Goal: Communication & Community: Ask a question

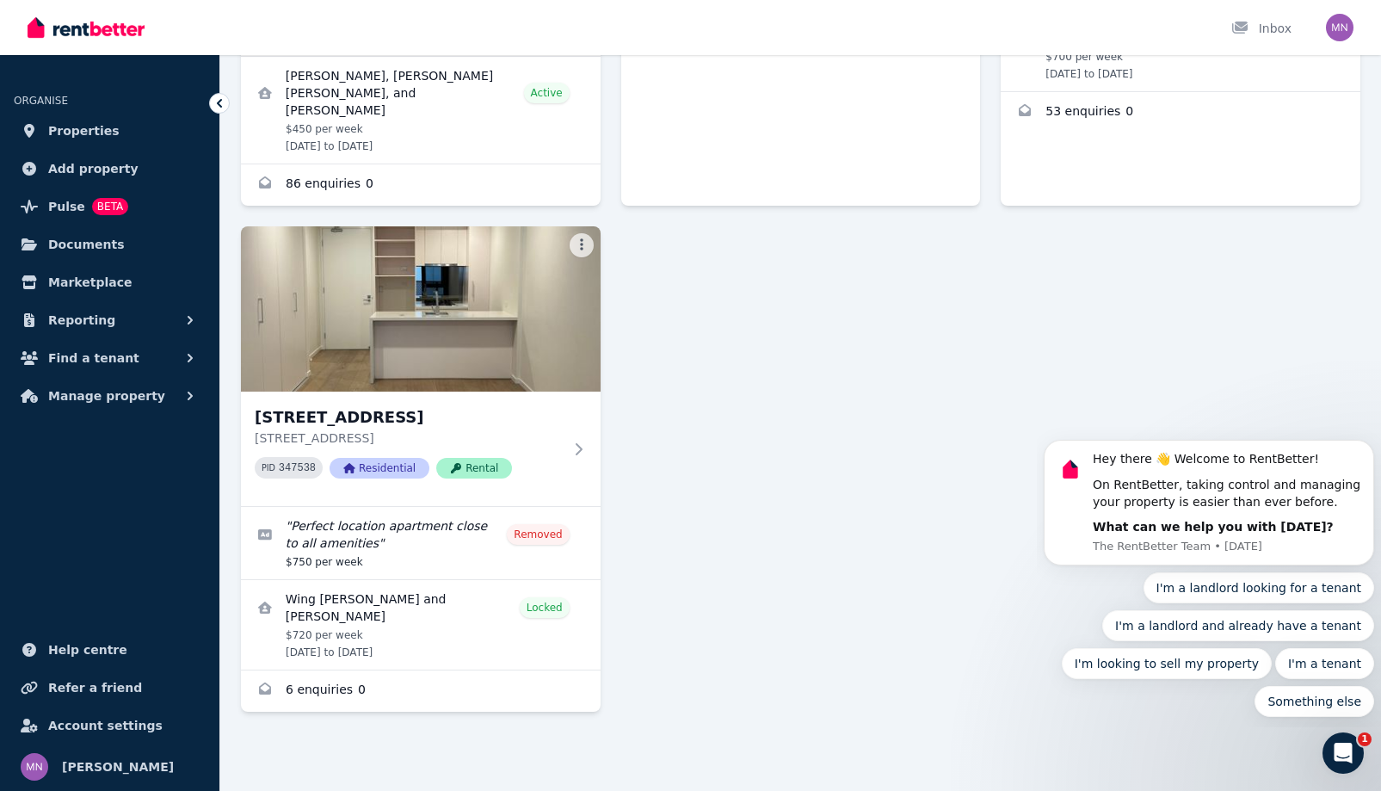
scroll to position [898, 0]
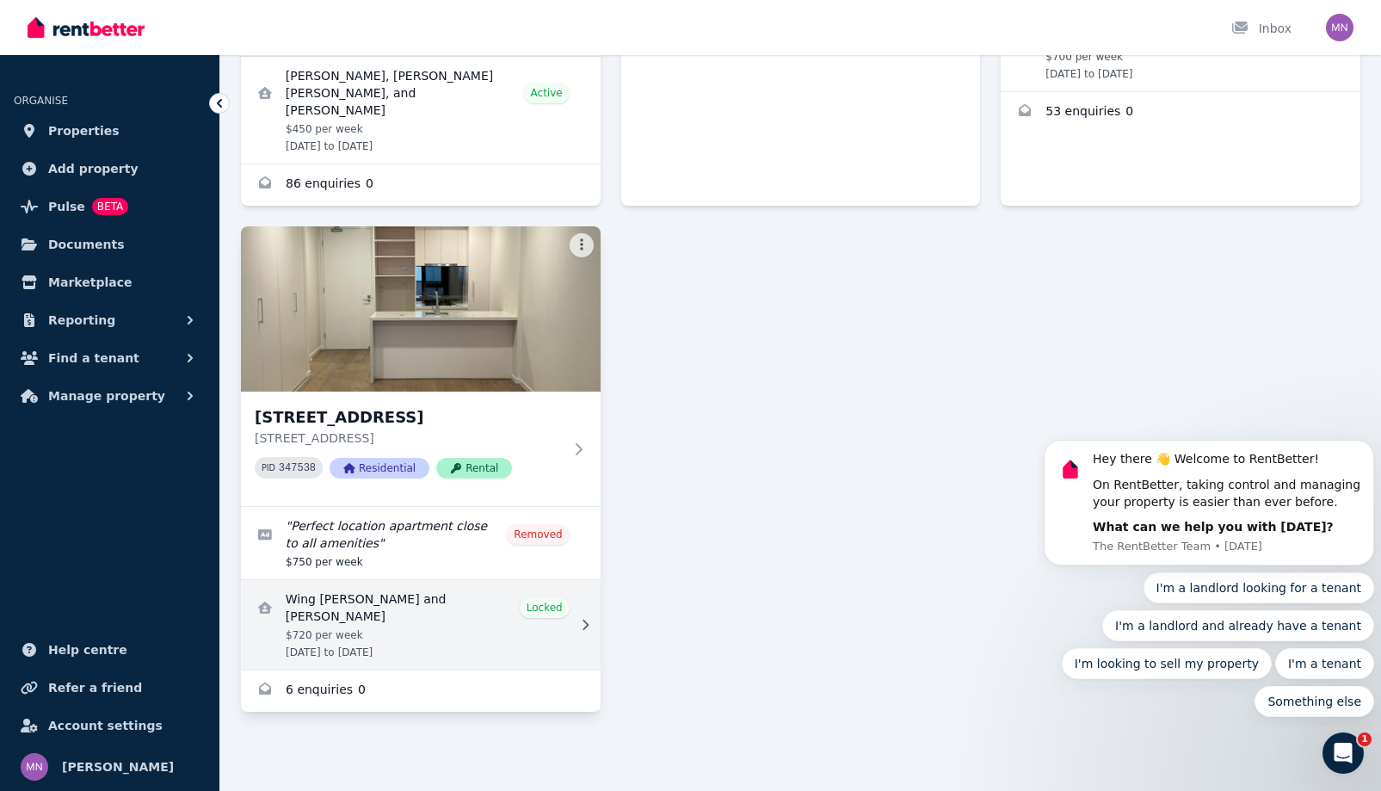
click at [481, 580] on link "View details for Wing Sum Ng and Praise Morris" at bounding box center [421, 625] width 360 height 90
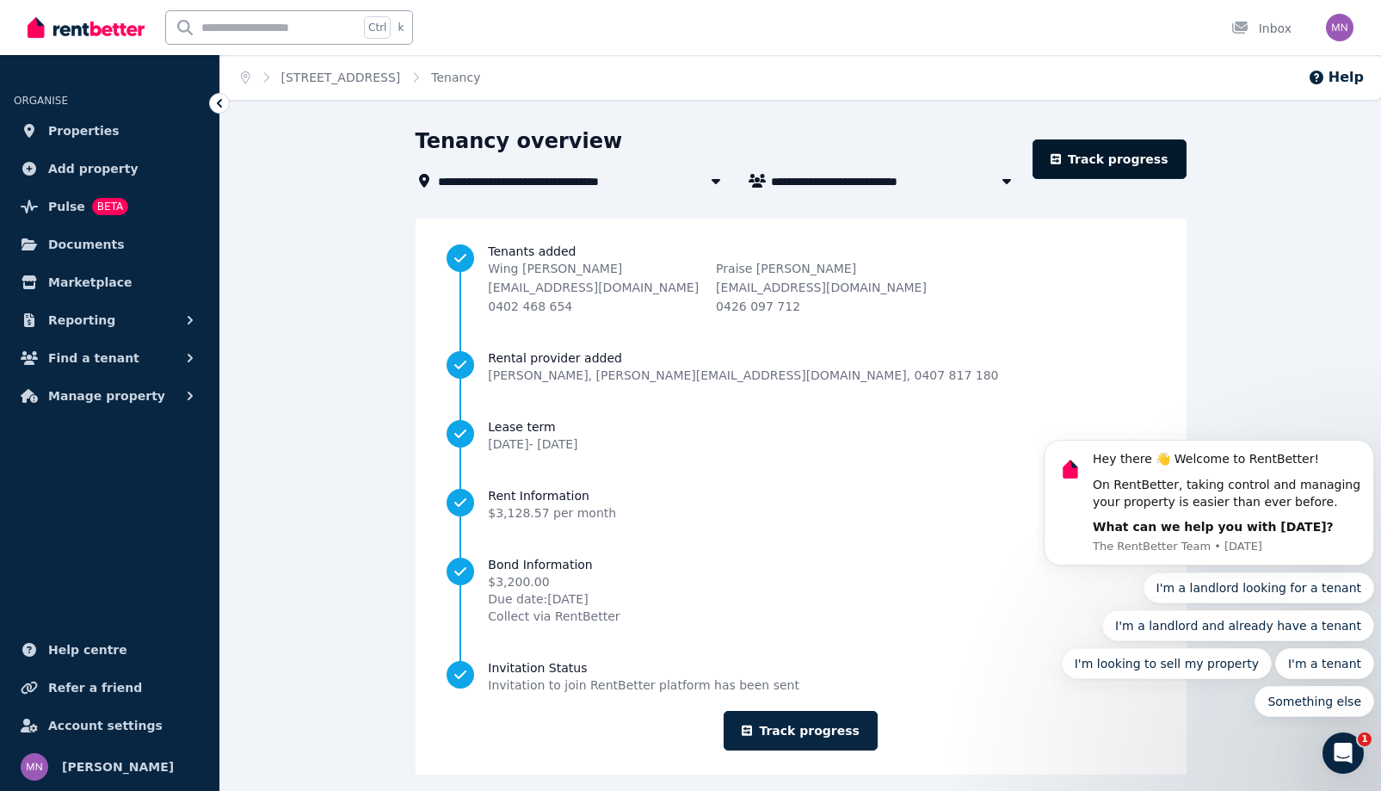
click at [1187, 179] on link "Track progress" at bounding box center [1110, 159] width 154 height 40
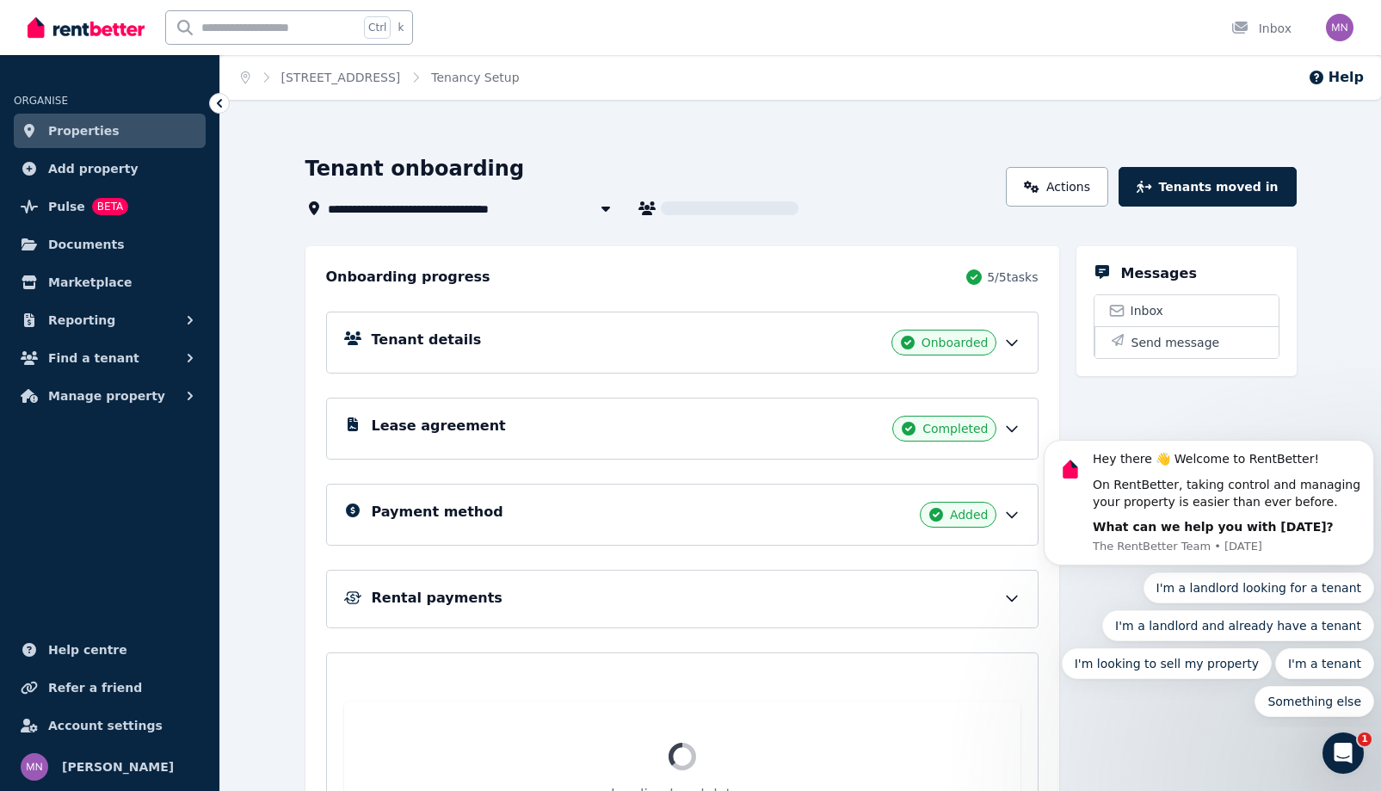
scroll to position [197, 0]
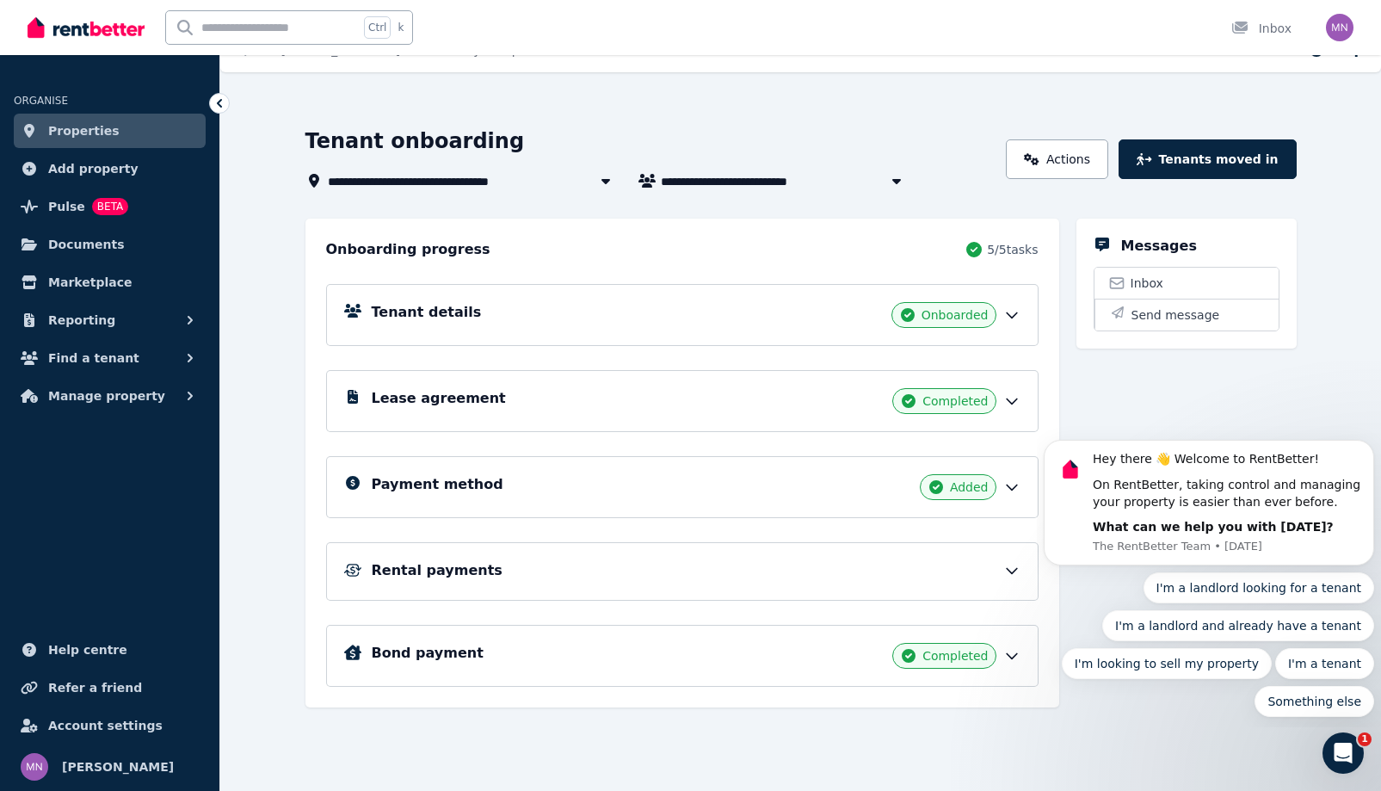
click at [534, 560] on div "Rental payments" at bounding box center [696, 570] width 649 height 21
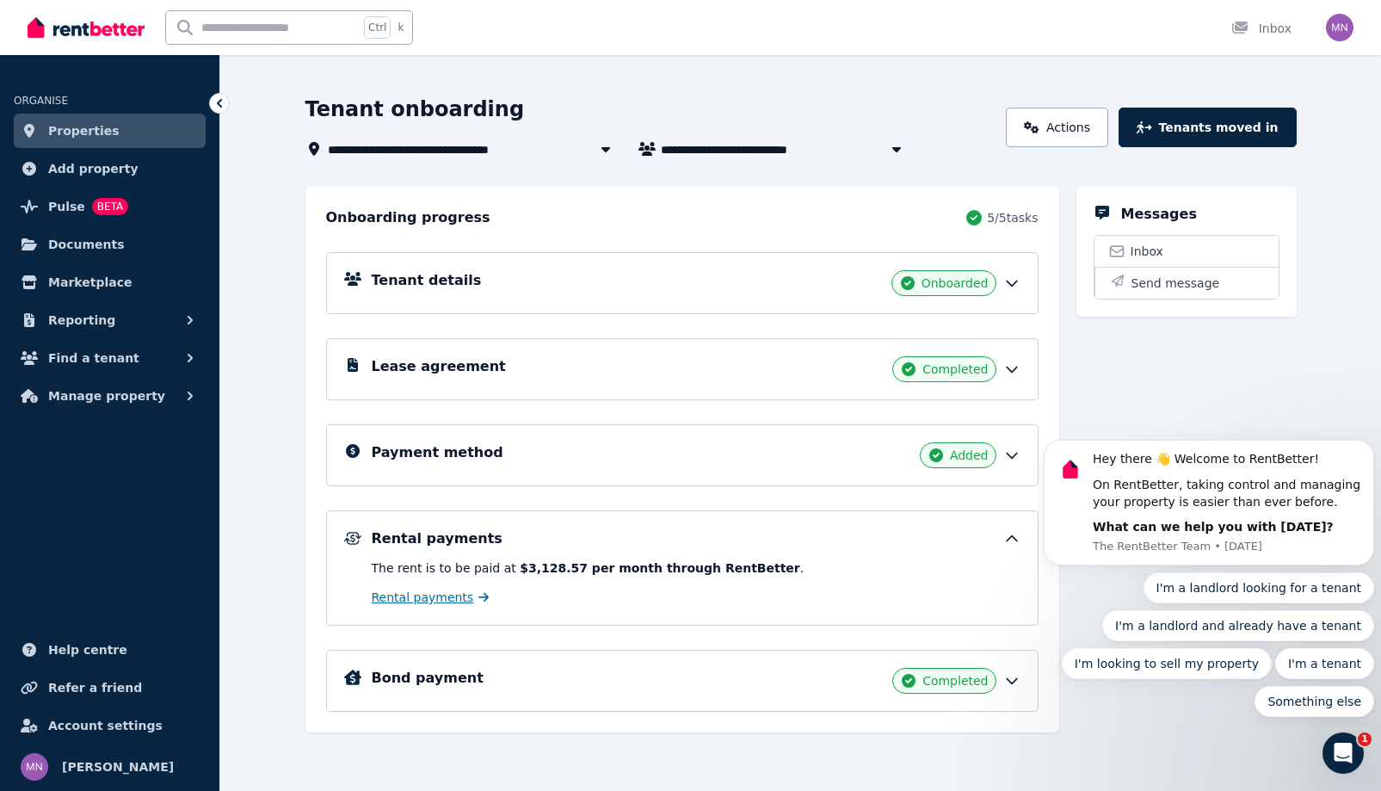
click at [466, 606] on span "Rental payments" at bounding box center [423, 597] width 102 height 17
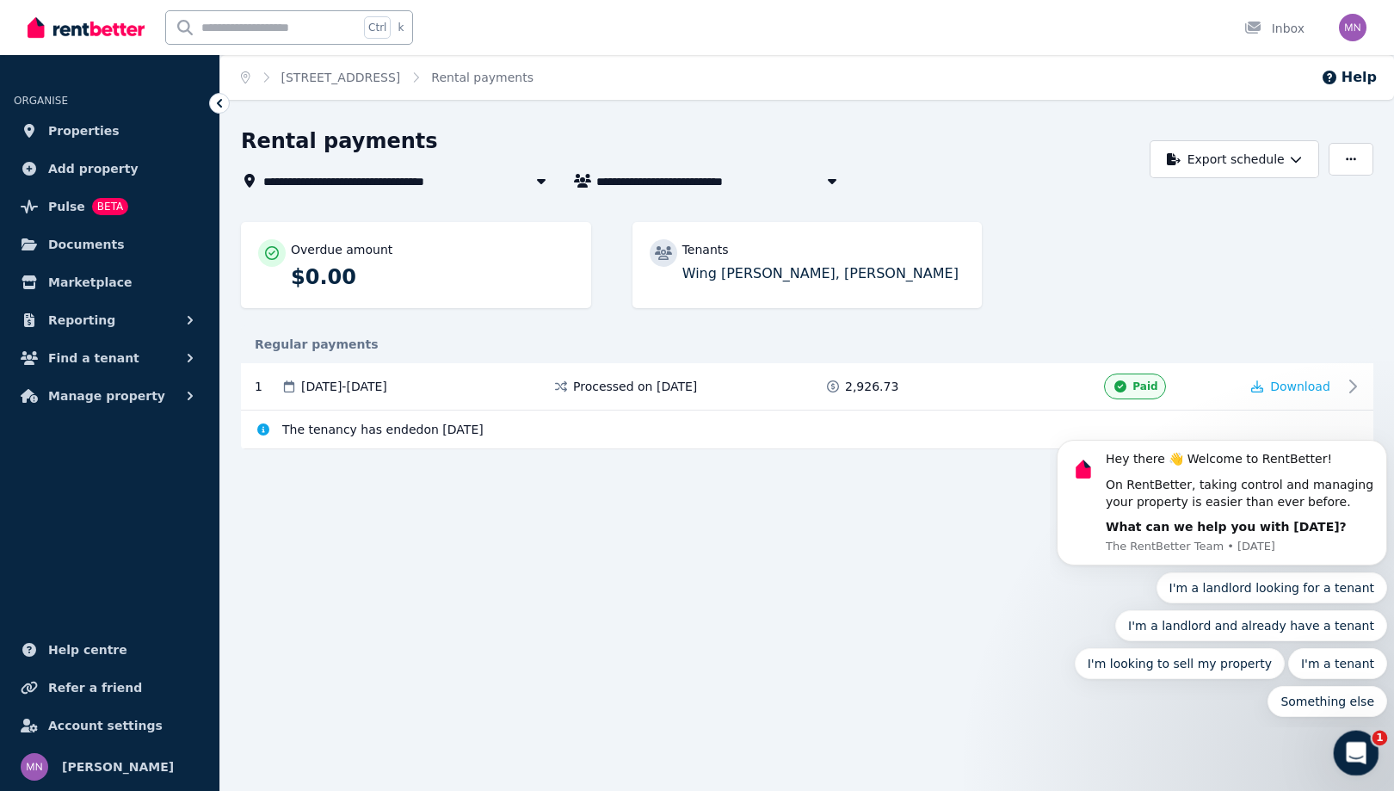
click at [1360, 748] on icon "Open Intercom Messenger" at bounding box center [1354, 751] width 28 height 28
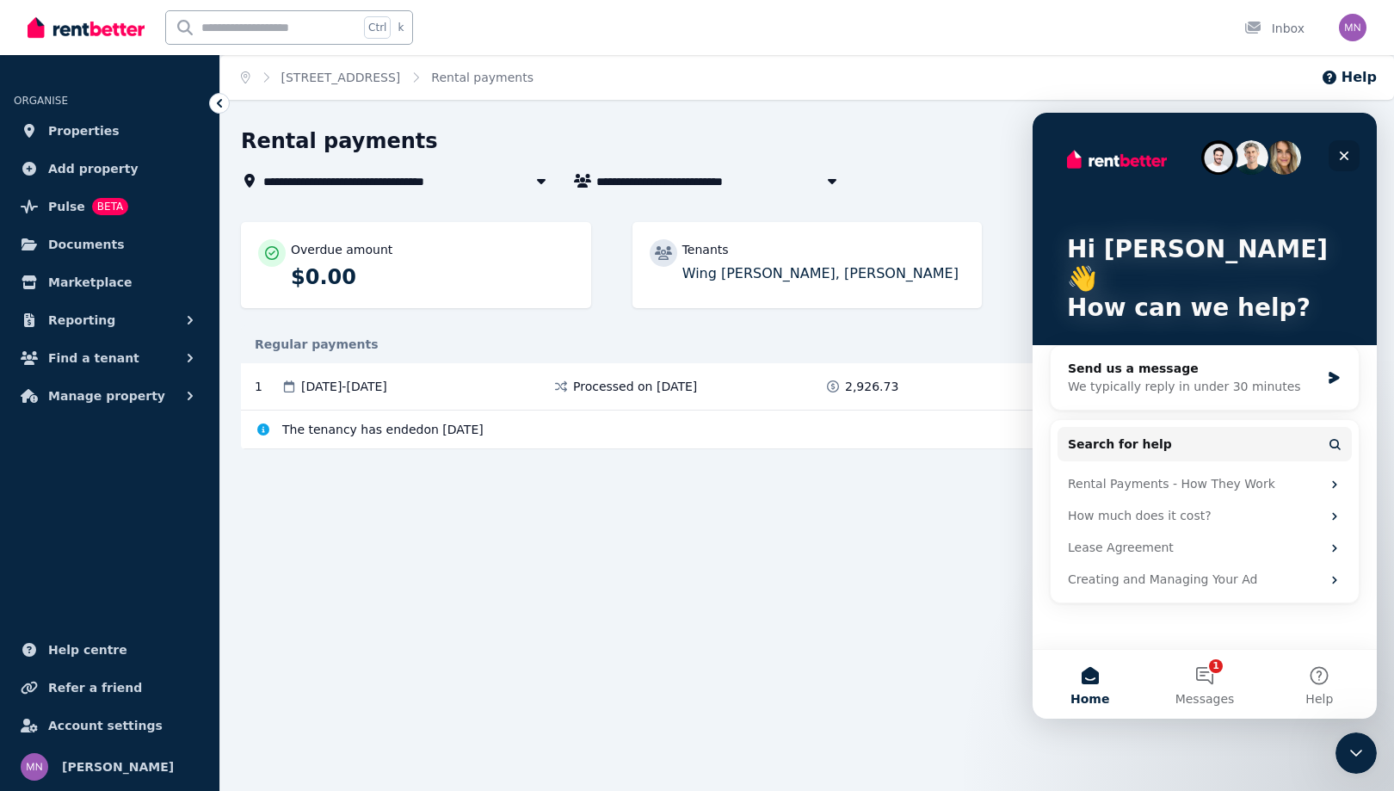
click at [1344, 150] on icon "Close" at bounding box center [1344, 156] width 14 height 14
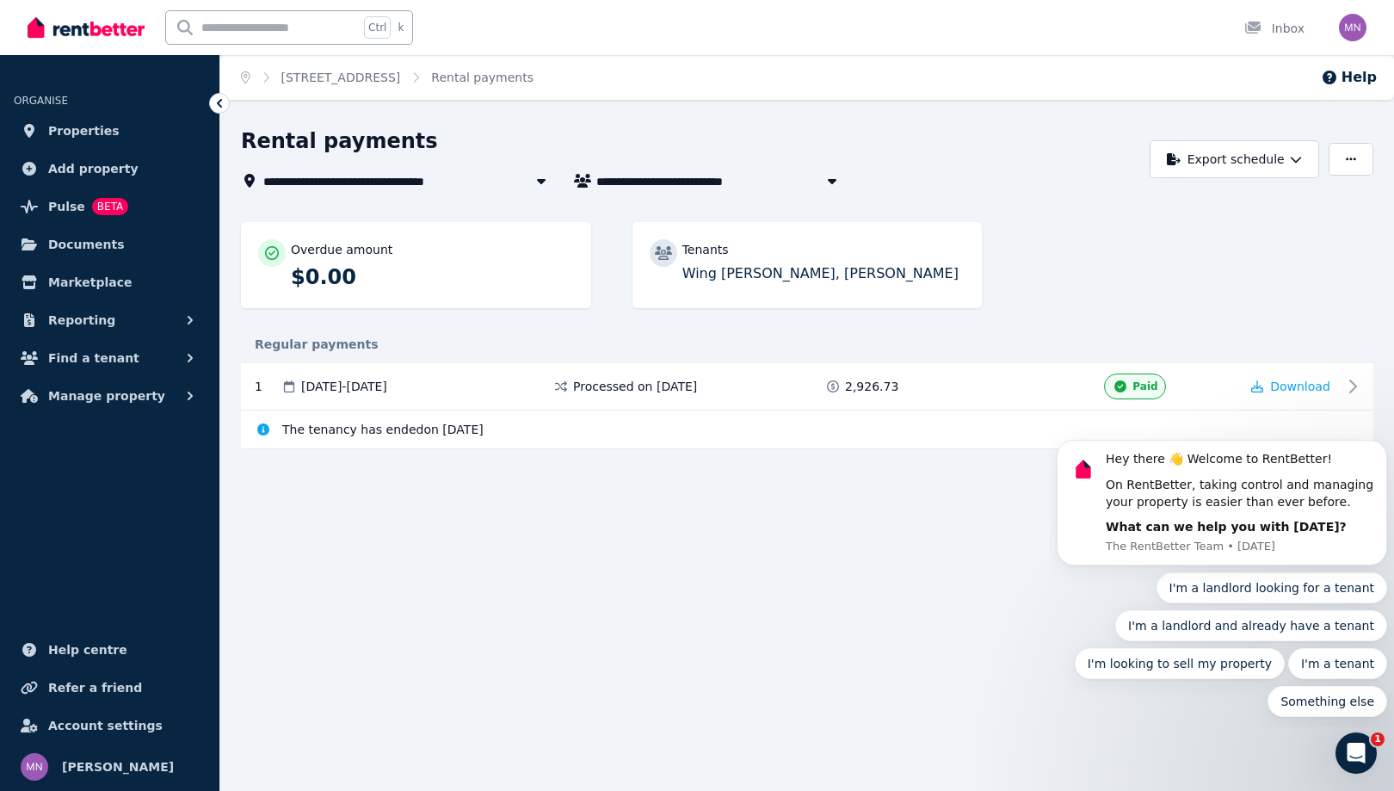
click at [1237, 269] on div "**********" at bounding box center [807, 303] width 1133 height 353
click at [1340, 176] on button "button" at bounding box center [1351, 159] width 45 height 33
click at [1248, 325] on div "Overdue amount $0.00 Tenants Wing [PERSON_NAME], [PERSON_NAME]" at bounding box center [807, 273] width 1133 height 103
click at [387, 395] on span "[DATE] - [DATE]" at bounding box center [344, 386] width 86 height 17
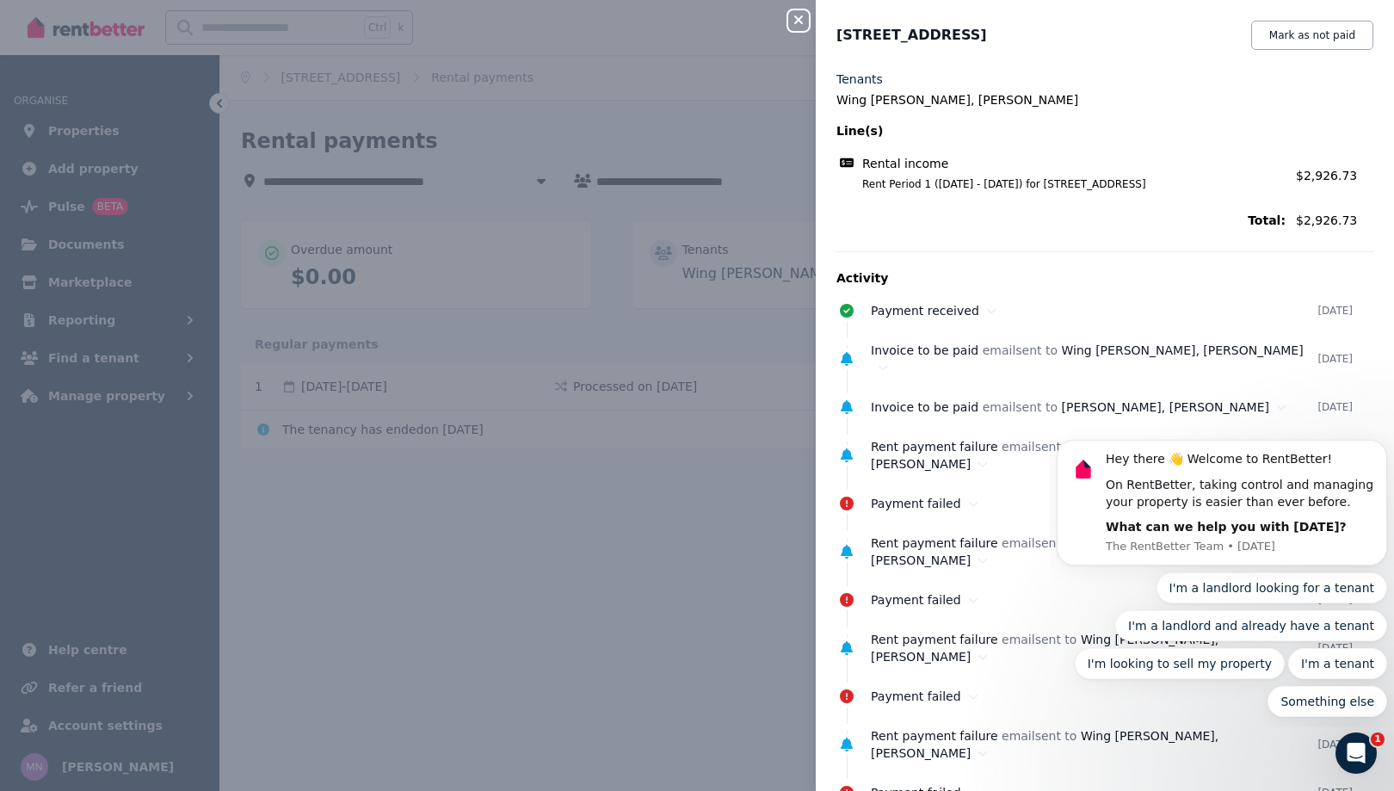
click at [646, 279] on div "Close panel [STREET_ADDRESS] Mark as not paid Tenants Wing Sum Ng, Praise [PERS…" at bounding box center [697, 395] width 1394 height 791
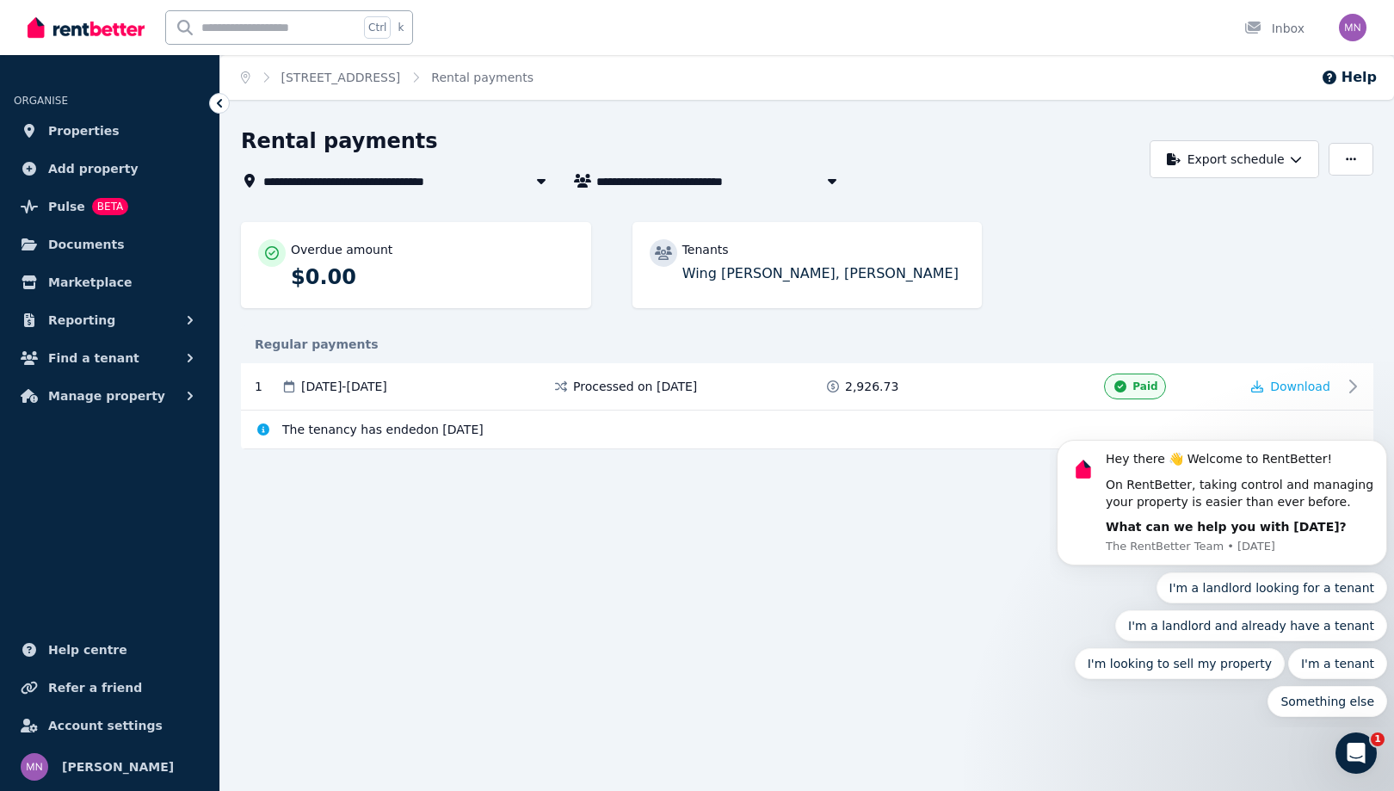
click at [546, 184] on icon at bounding box center [541, 181] width 9 height 5
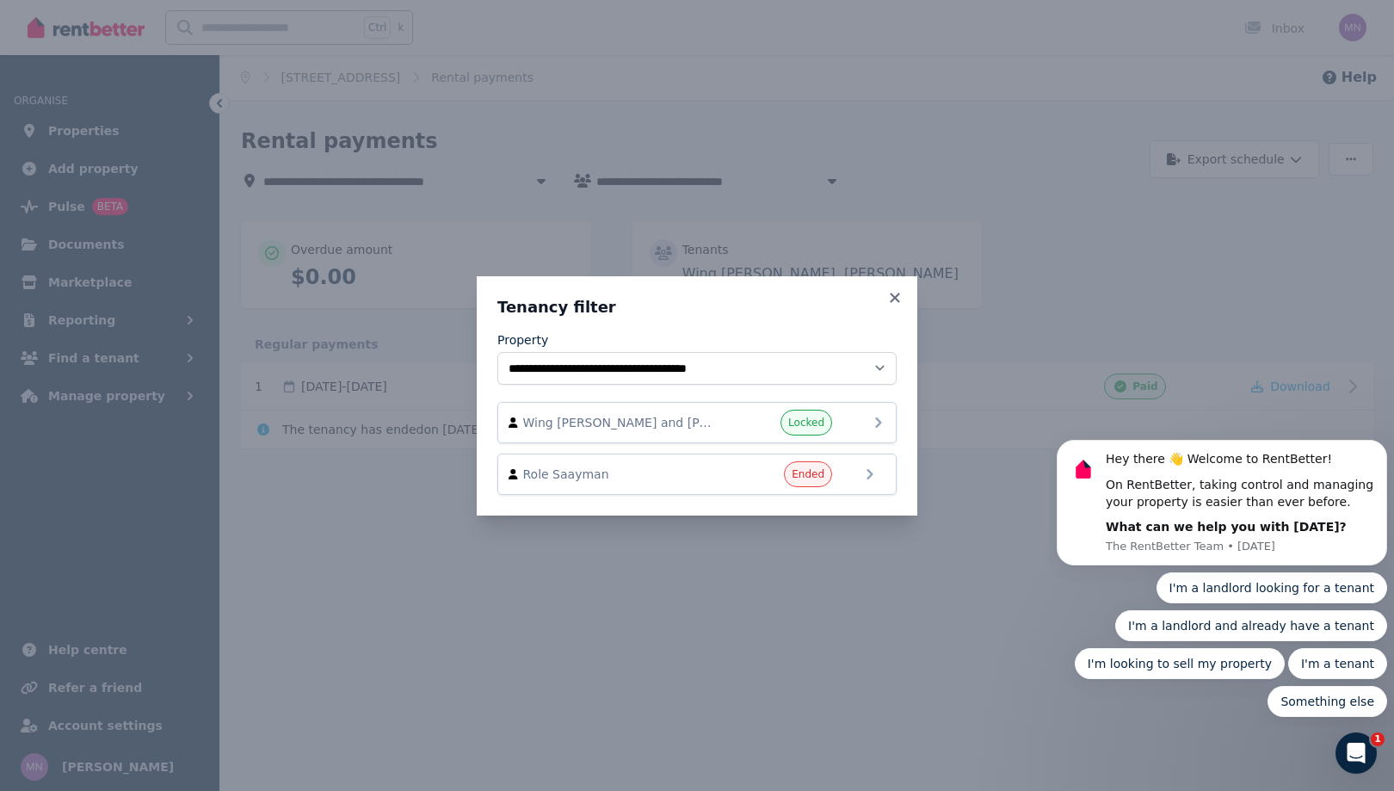
click at [698, 431] on span "Wing [PERSON_NAME] and [PERSON_NAME]" at bounding box center [621, 422] width 196 height 17
click at [889, 429] on icon at bounding box center [878, 422] width 21 height 21
click at [669, 425] on span "Wing [PERSON_NAME] and [PERSON_NAME]" at bounding box center [621, 422] width 196 height 17
click at [904, 290] on icon at bounding box center [894, 297] width 17 height 15
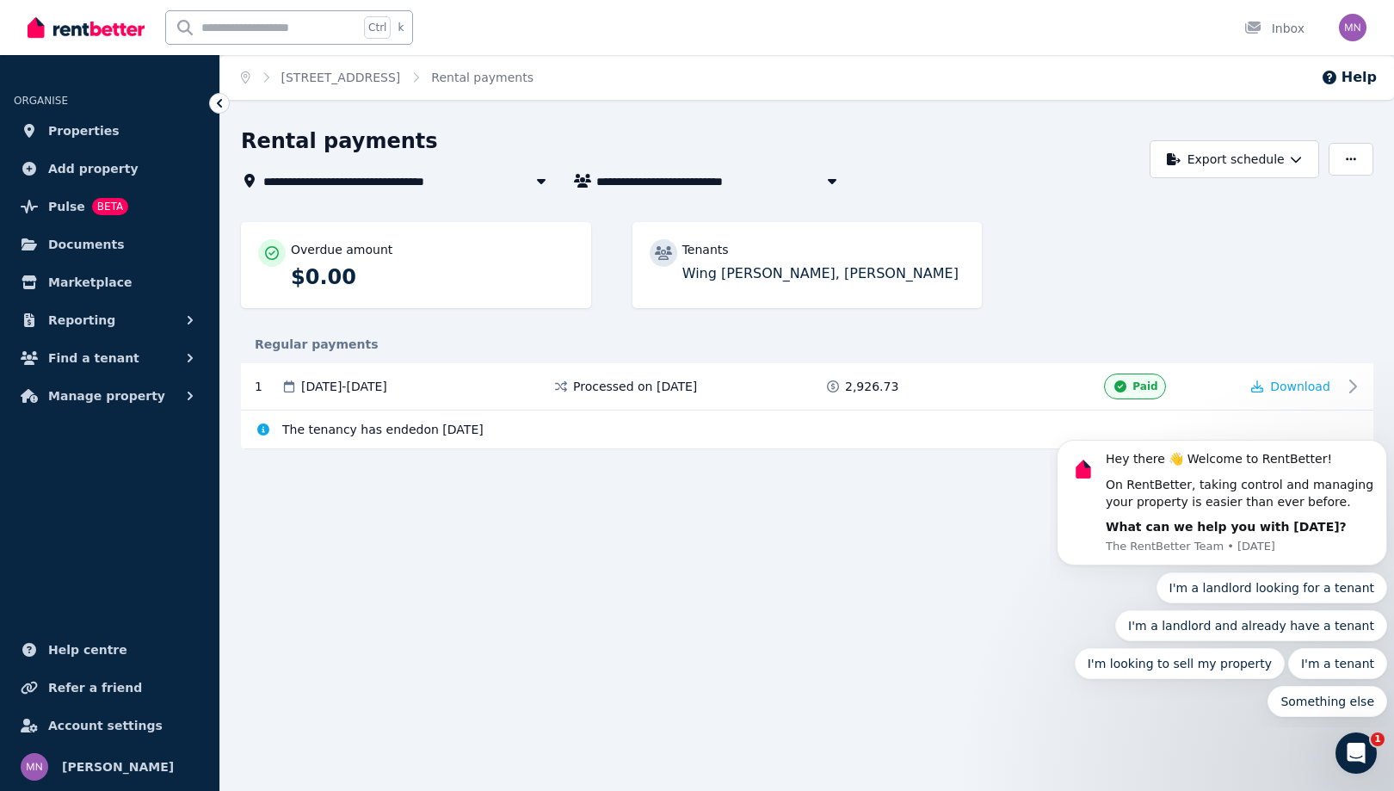
click at [848, 191] on button "button" at bounding box center [832, 180] width 31 height 21
type input "**********"
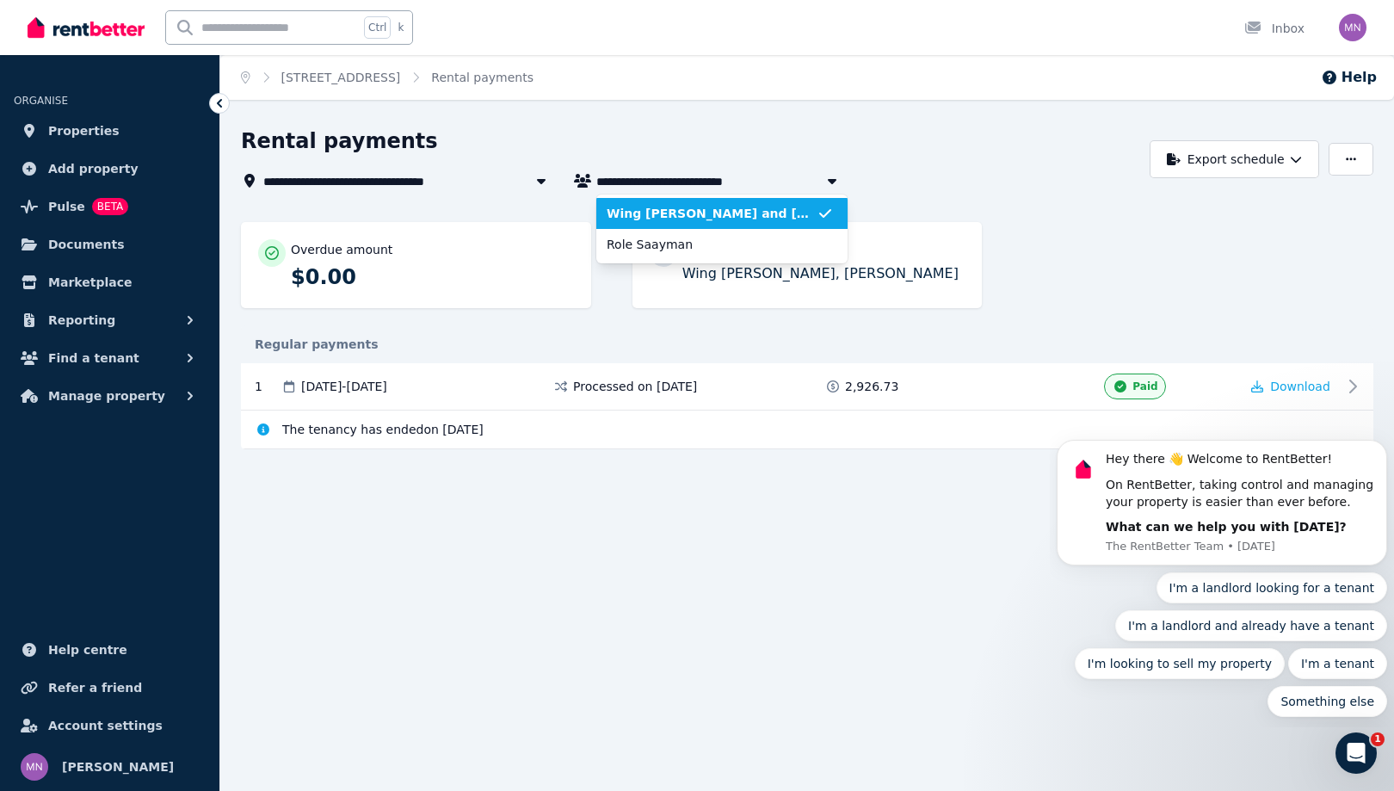
click at [817, 222] on span "Wing [PERSON_NAME] and [PERSON_NAME]" at bounding box center [712, 213] width 210 height 17
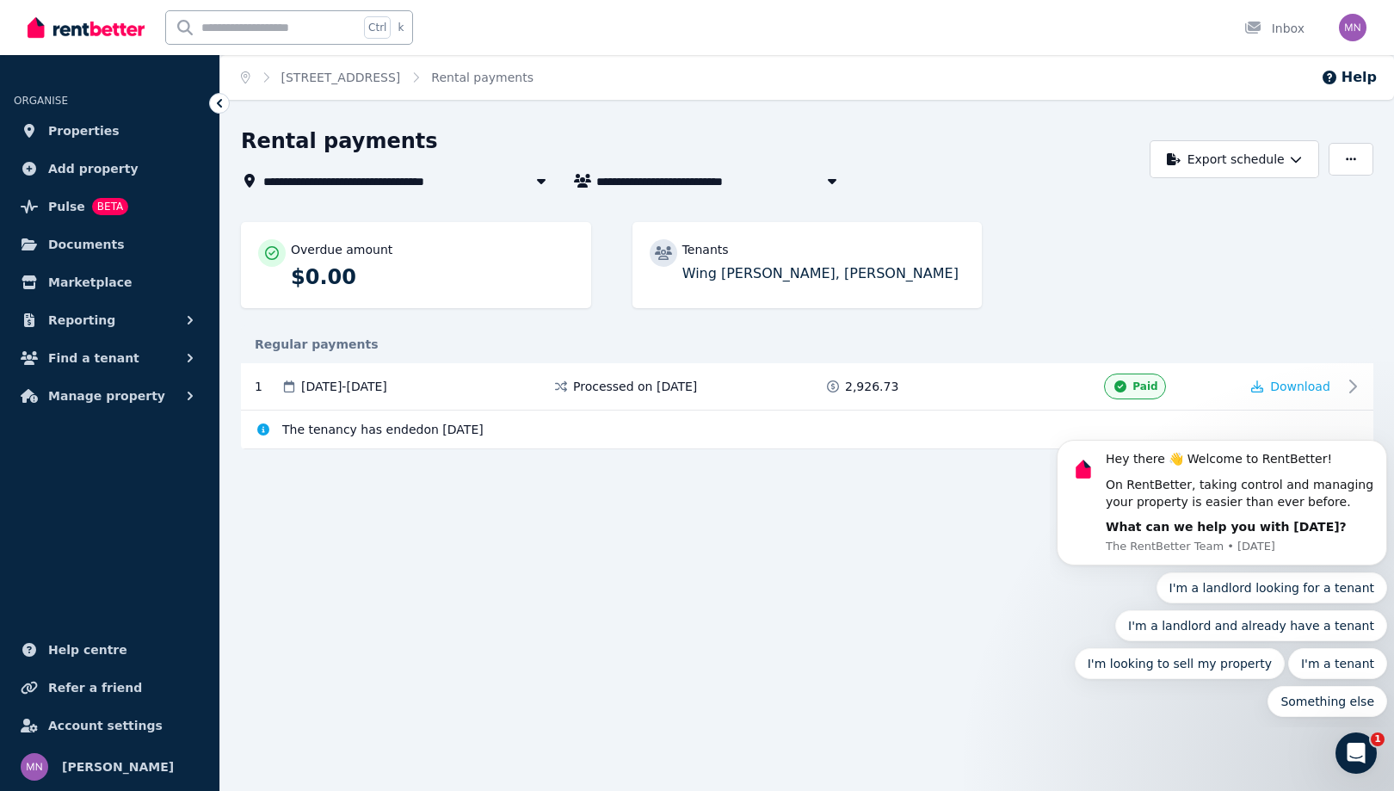
click at [1155, 325] on div "Overdue amount $0.00 Tenants Wing [PERSON_NAME], [PERSON_NAME]" at bounding box center [807, 273] width 1133 height 103
click at [925, 701] on div "**********" at bounding box center [697, 395] width 1394 height 791
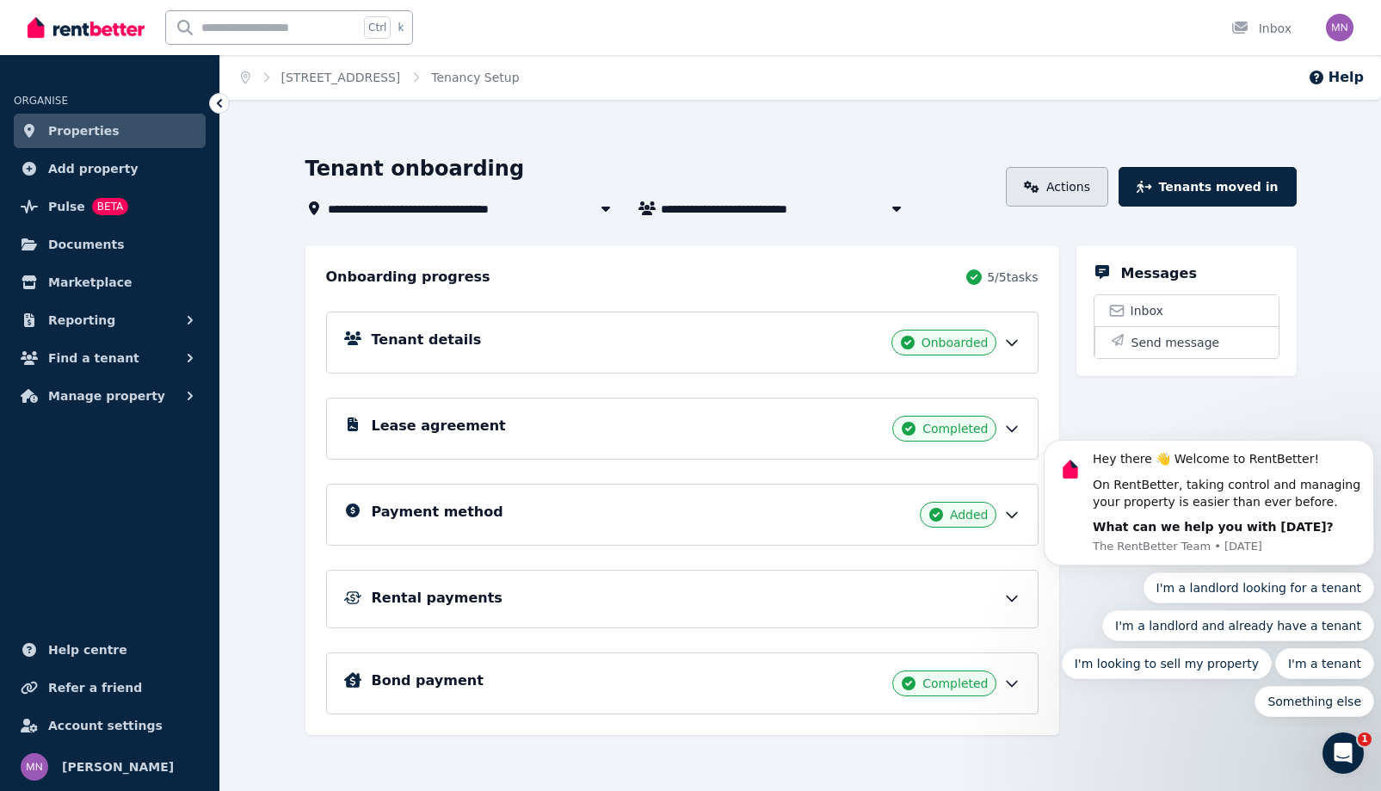
click at [1071, 207] on link "Actions" at bounding box center [1057, 187] width 102 height 40
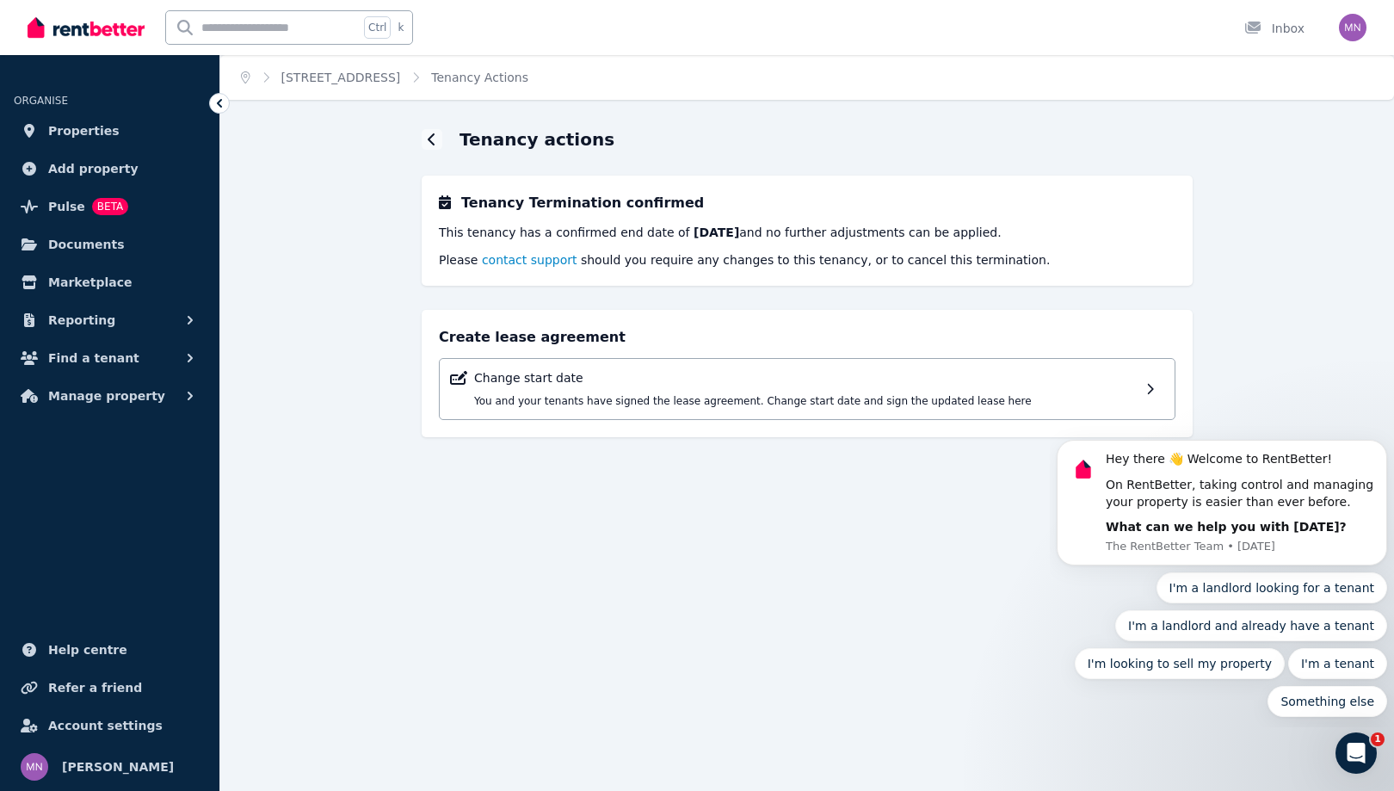
click at [495, 267] on span "contact support" at bounding box center [530, 260] width 96 height 14
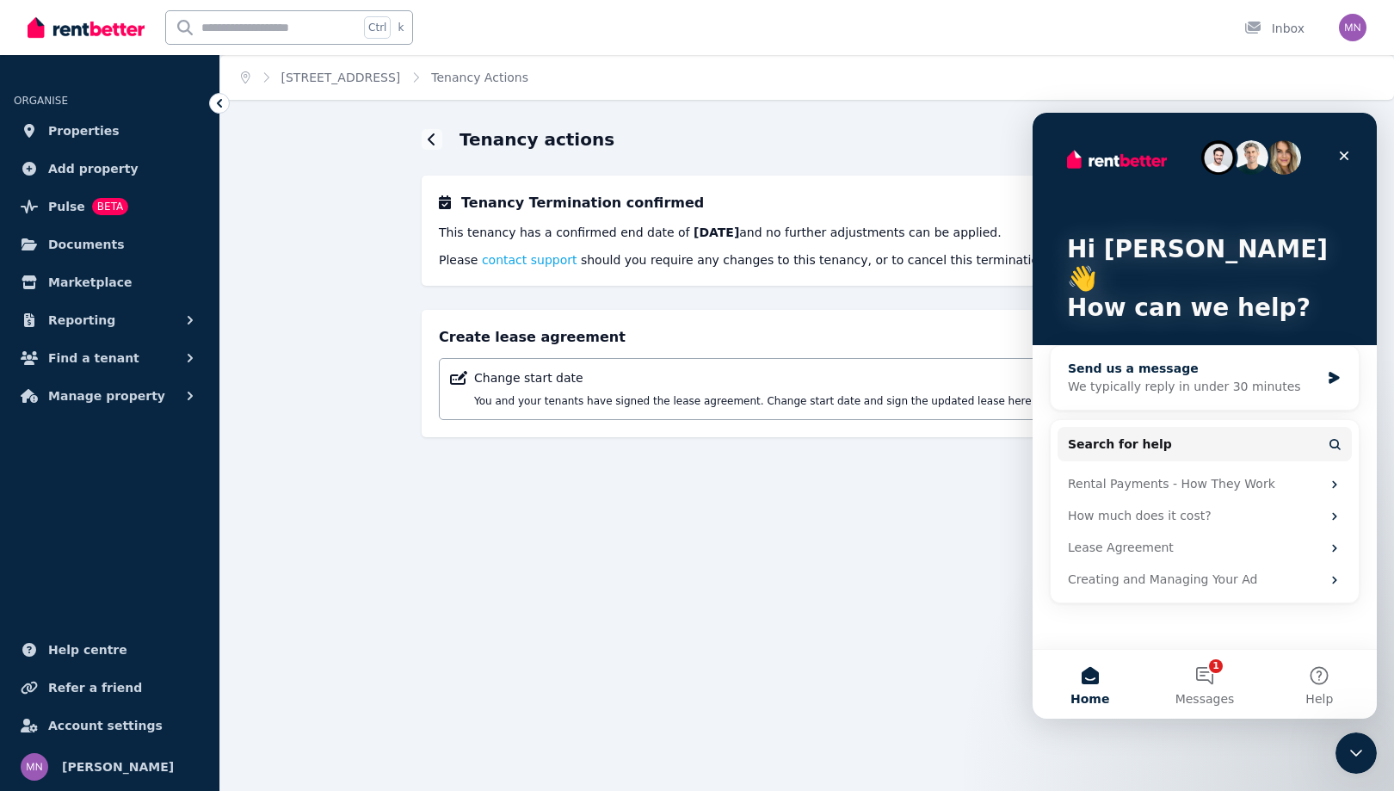
click at [1223, 378] on div "We typically reply in under 30 minutes" at bounding box center [1194, 387] width 252 height 18
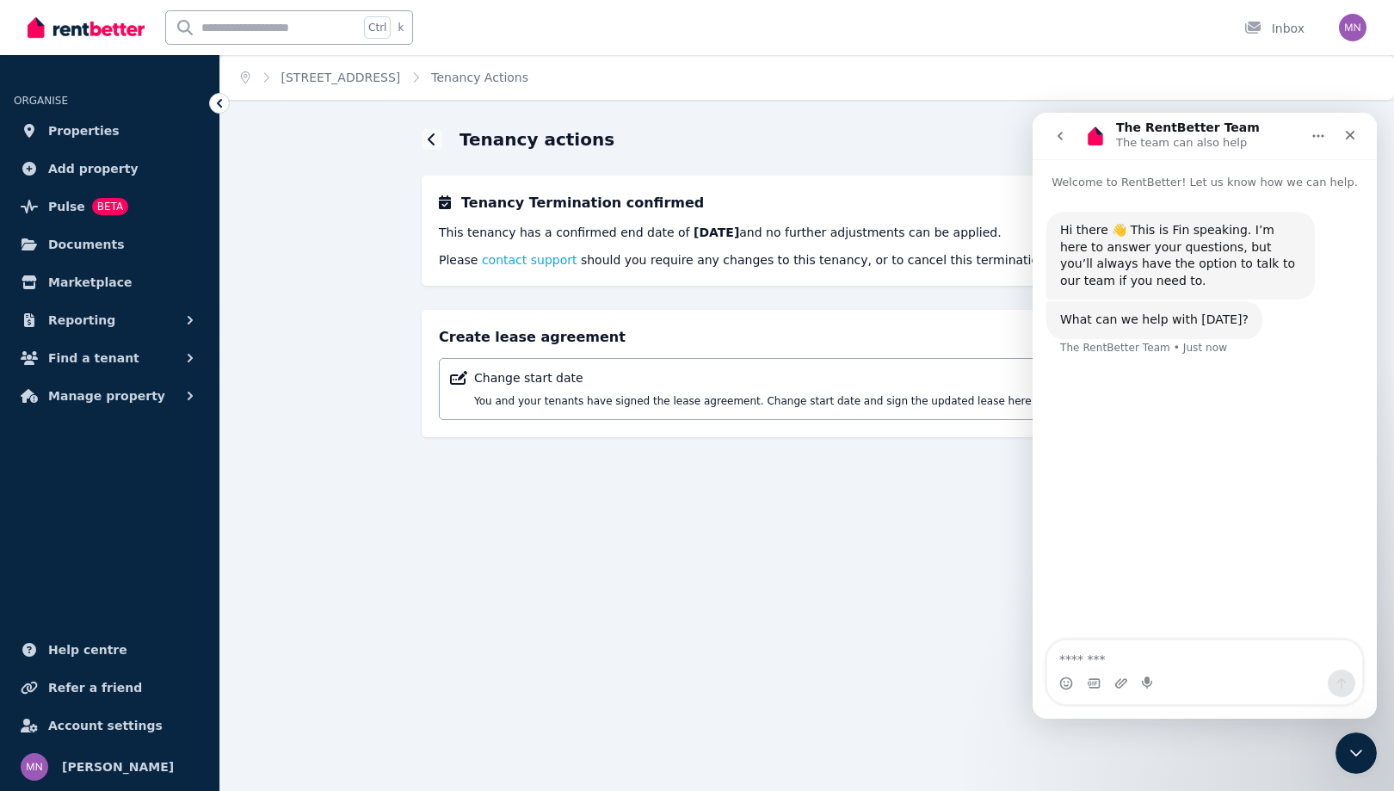
click at [1116, 654] on textarea "Message…" at bounding box center [1204, 654] width 315 height 29
click at [1113, 661] on textarea "**********" at bounding box center [1204, 646] width 315 height 46
click at [1198, 658] on textarea "**********" at bounding box center [1204, 646] width 315 height 46
type textarea "**********"
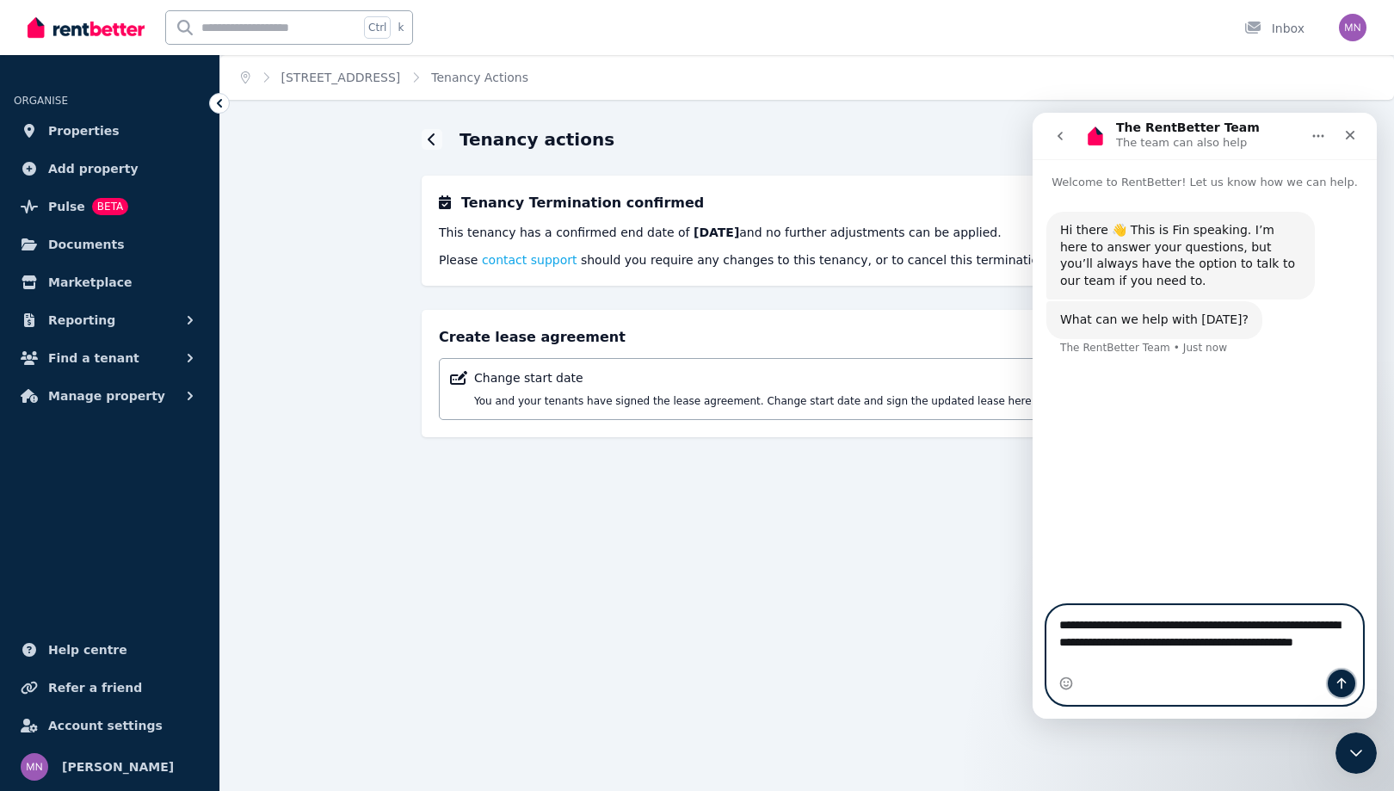
click at [1338, 676] on button "Send a message…" at bounding box center [1342, 684] width 28 height 28
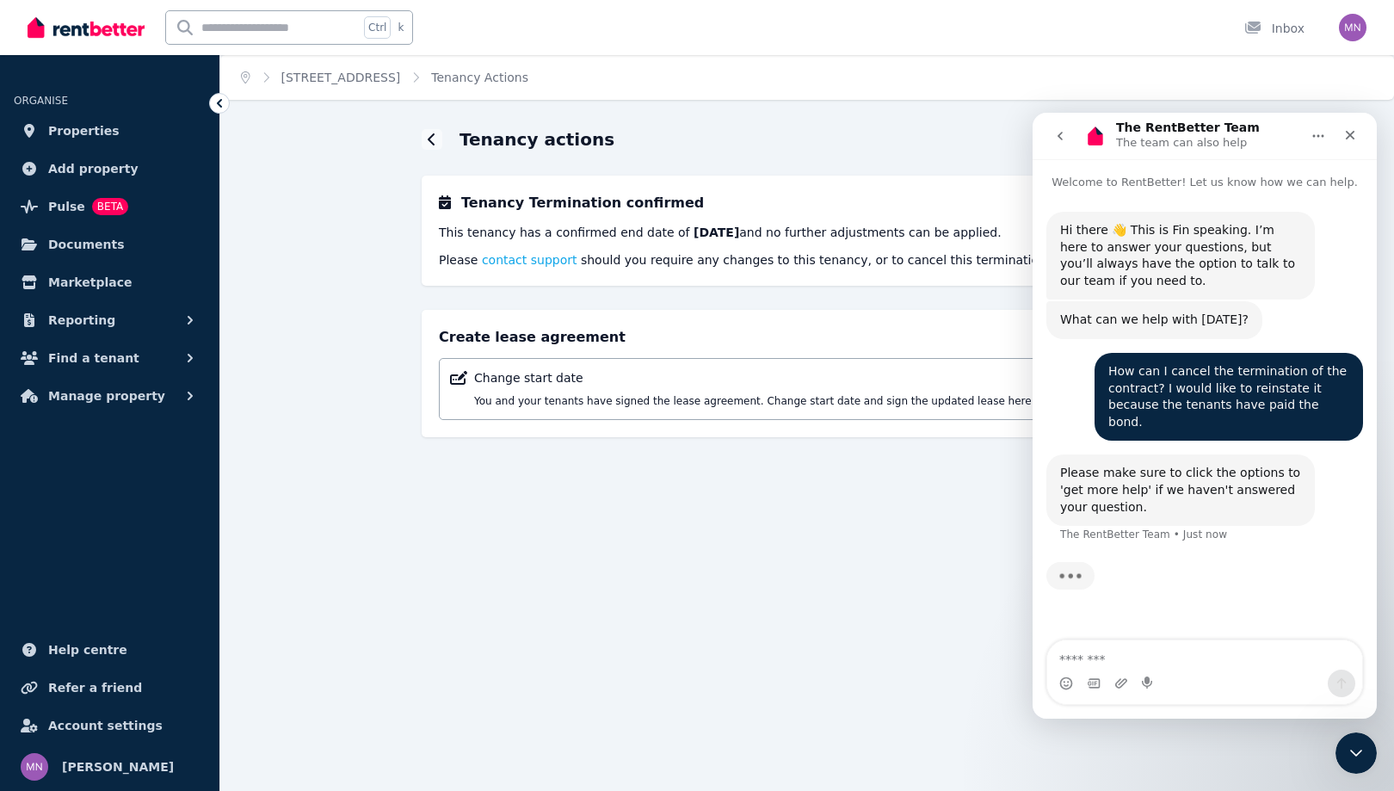
click at [1205, 565] on div "Typing" at bounding box center [1205, 586] width 317 height 66
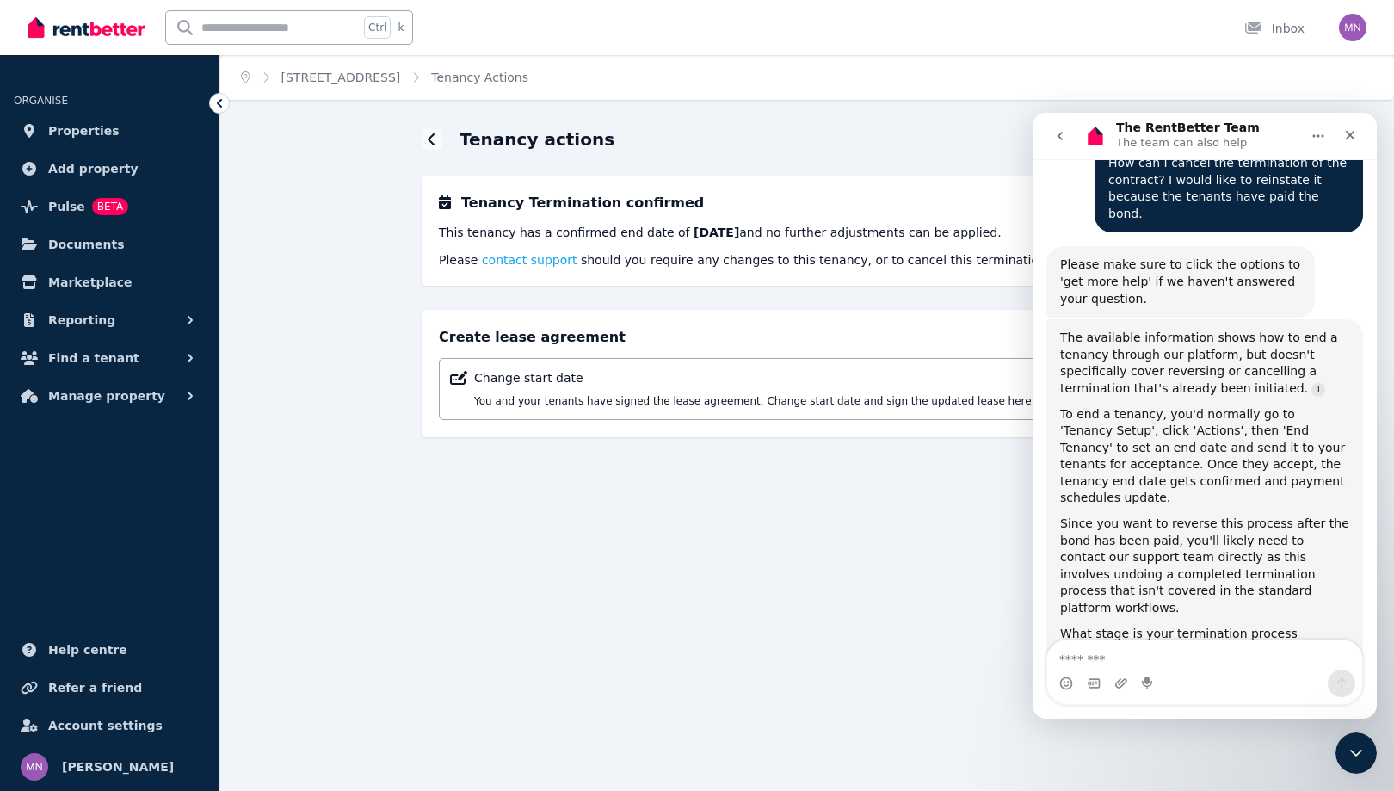
scroll to position [223, 0]
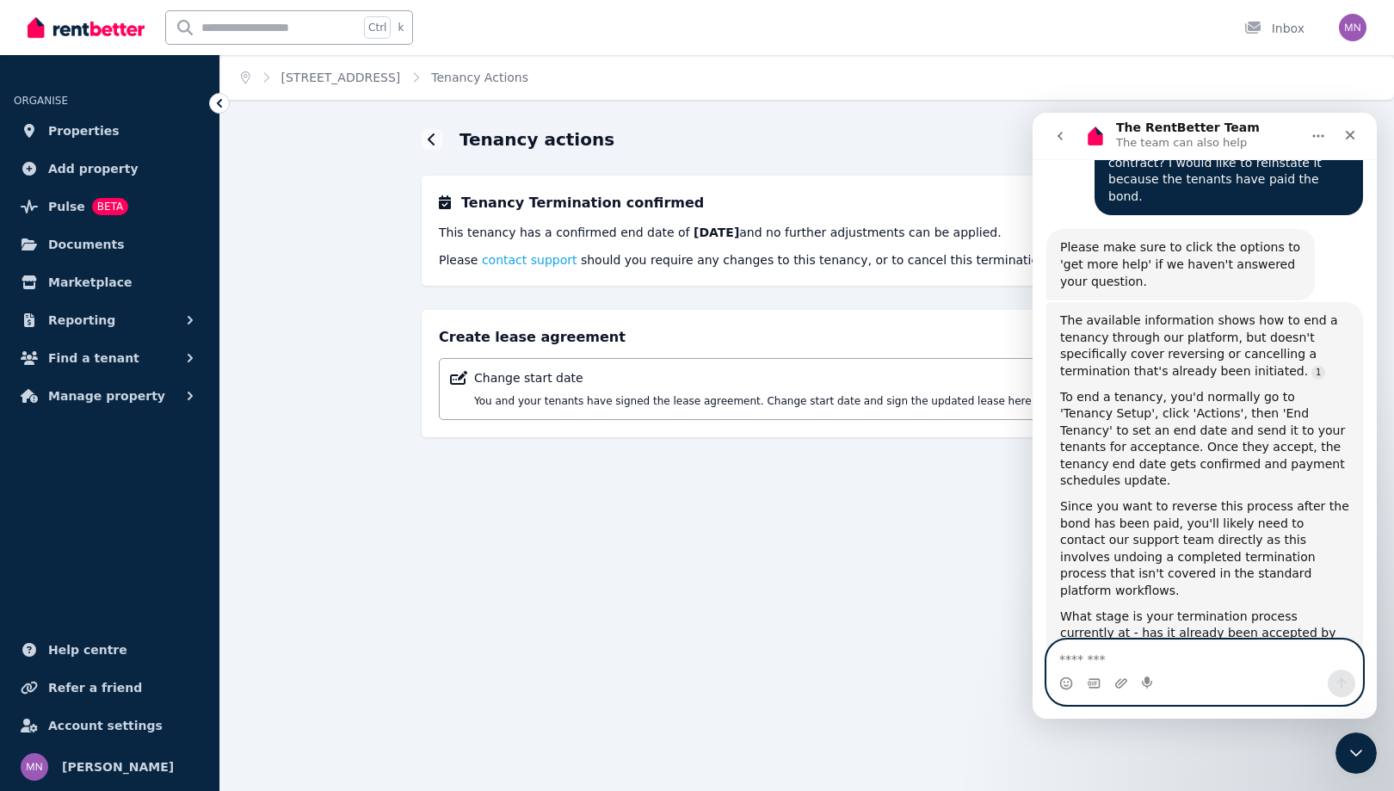
click at [1162, 655] on textarea "Message…" at bounding box center [1204, 654] width 315 height 29
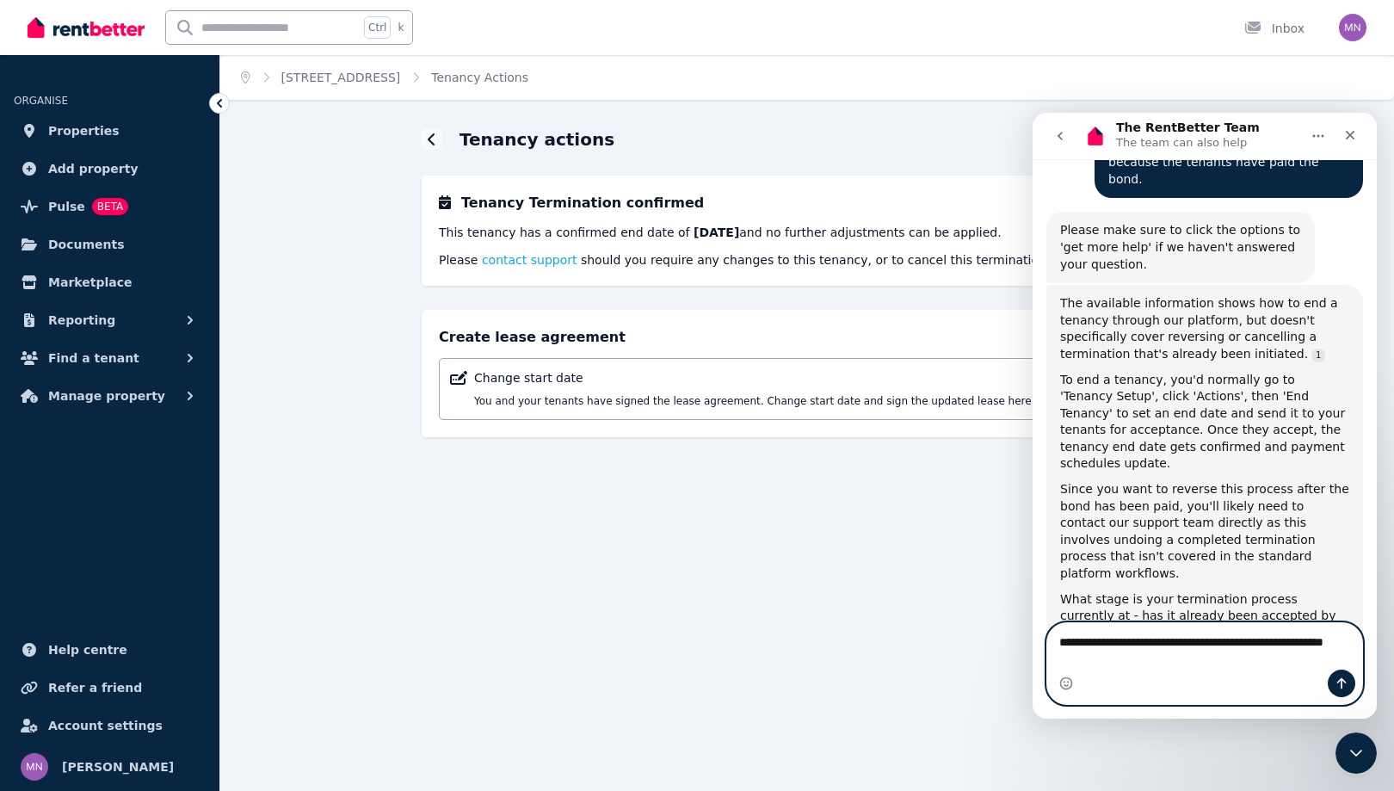
click at [1053, 644] on textarea "**********" at bounding box center [1204, 646] width 315 height 46
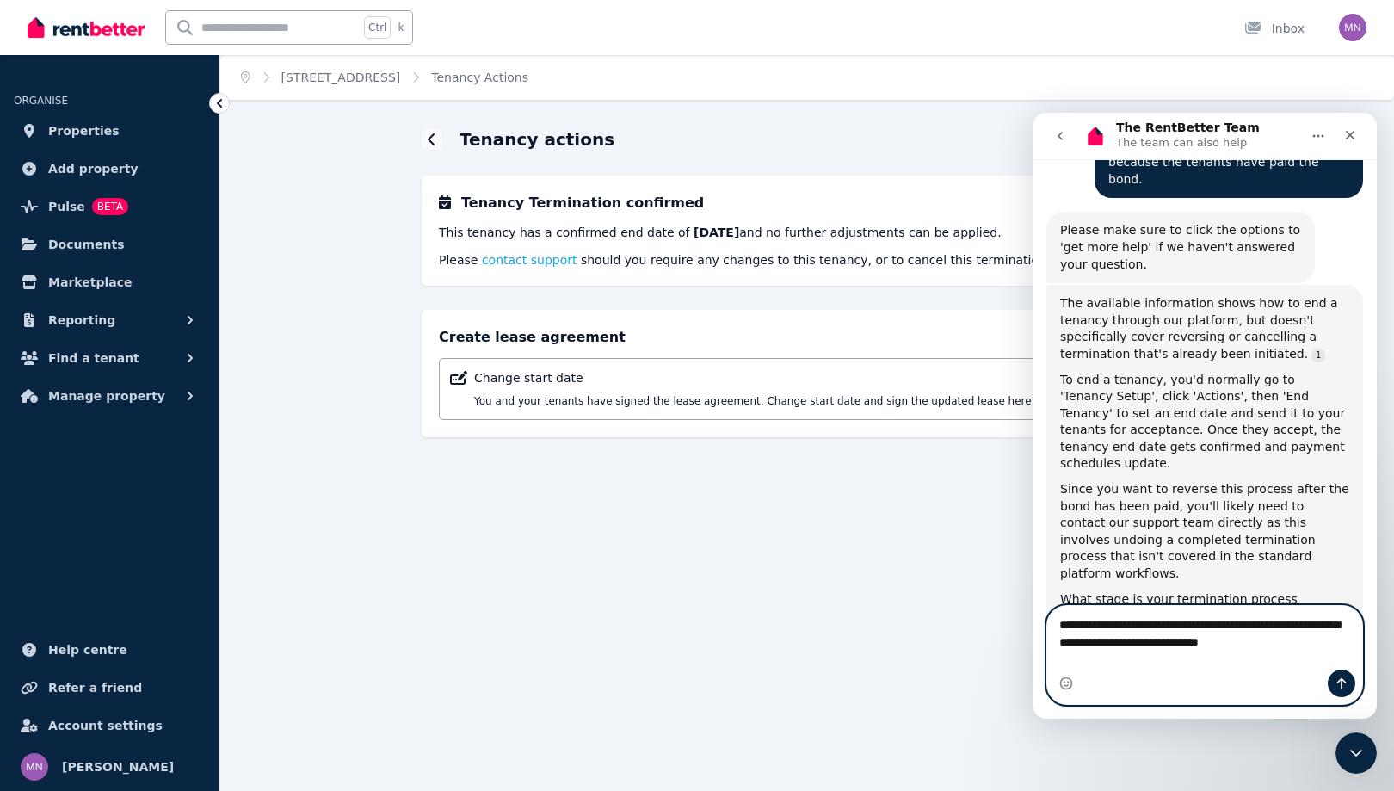
click at [1075, 652] on textarea "**********" at bounding box center [1204, 629] width 315 height 46
click at [1304, 652] on textarea "**********" at bounding box center [1204, 629] width 315 height 46
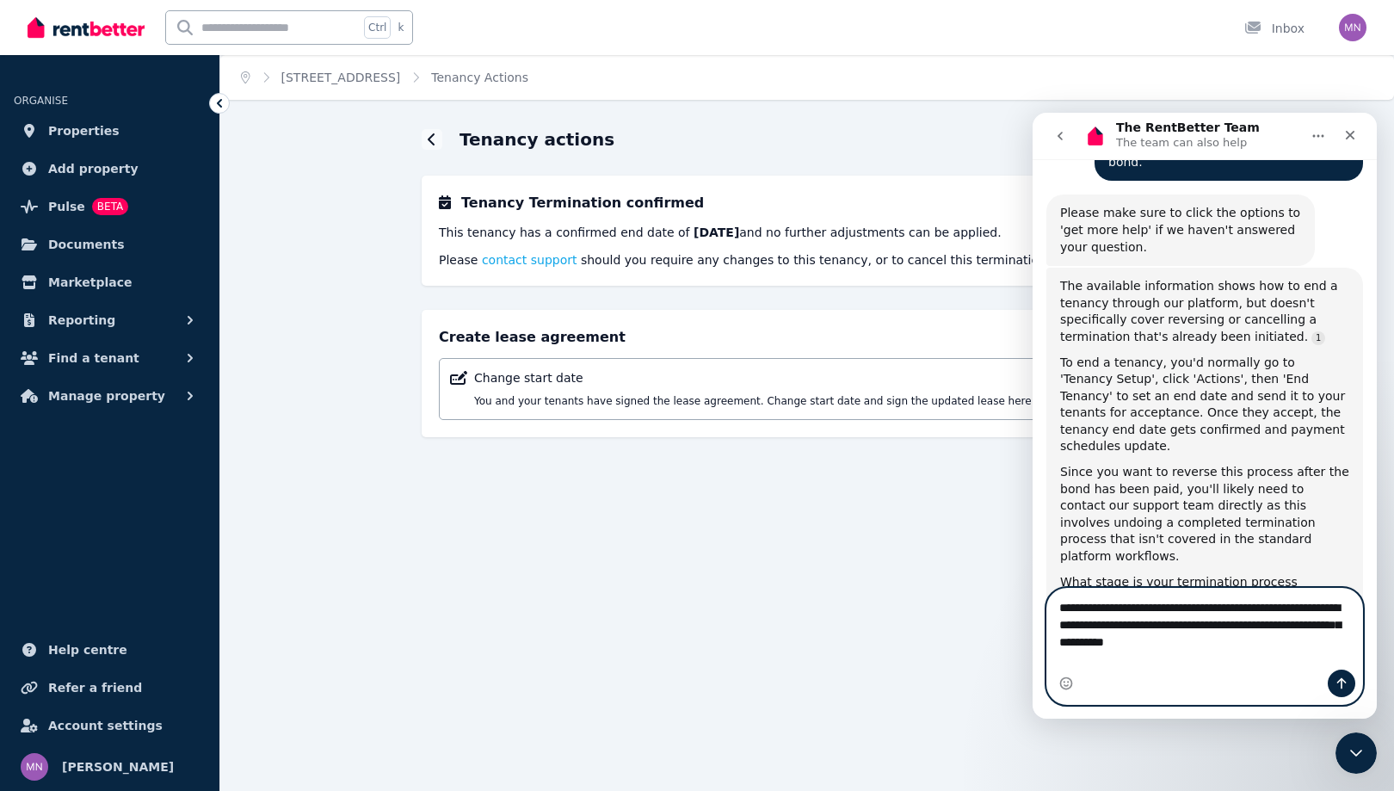
type textarea "**********"
click at [1338, 680] on icon "Send a message…" at bounding box center [1342, 683] width 14 height 14
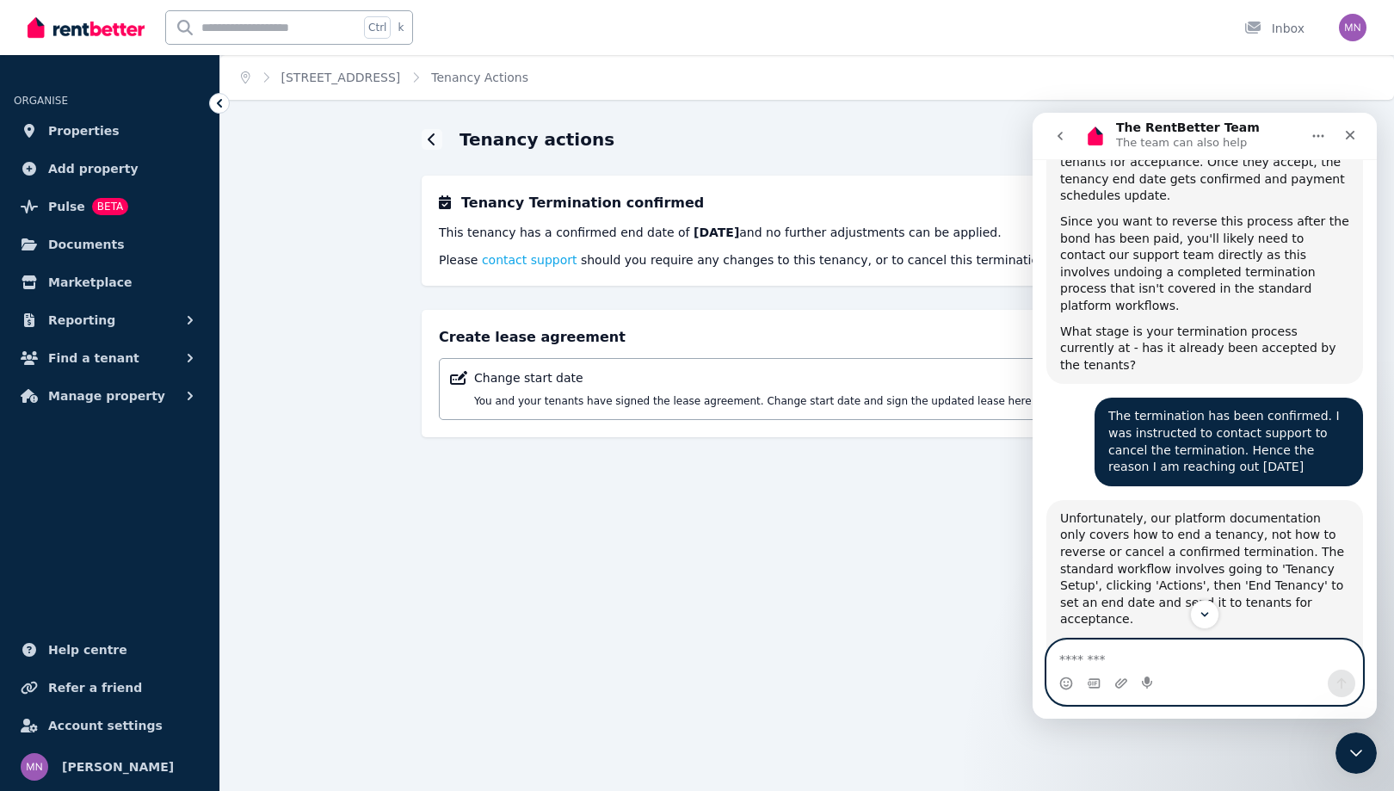
scroll to position [686, 0]
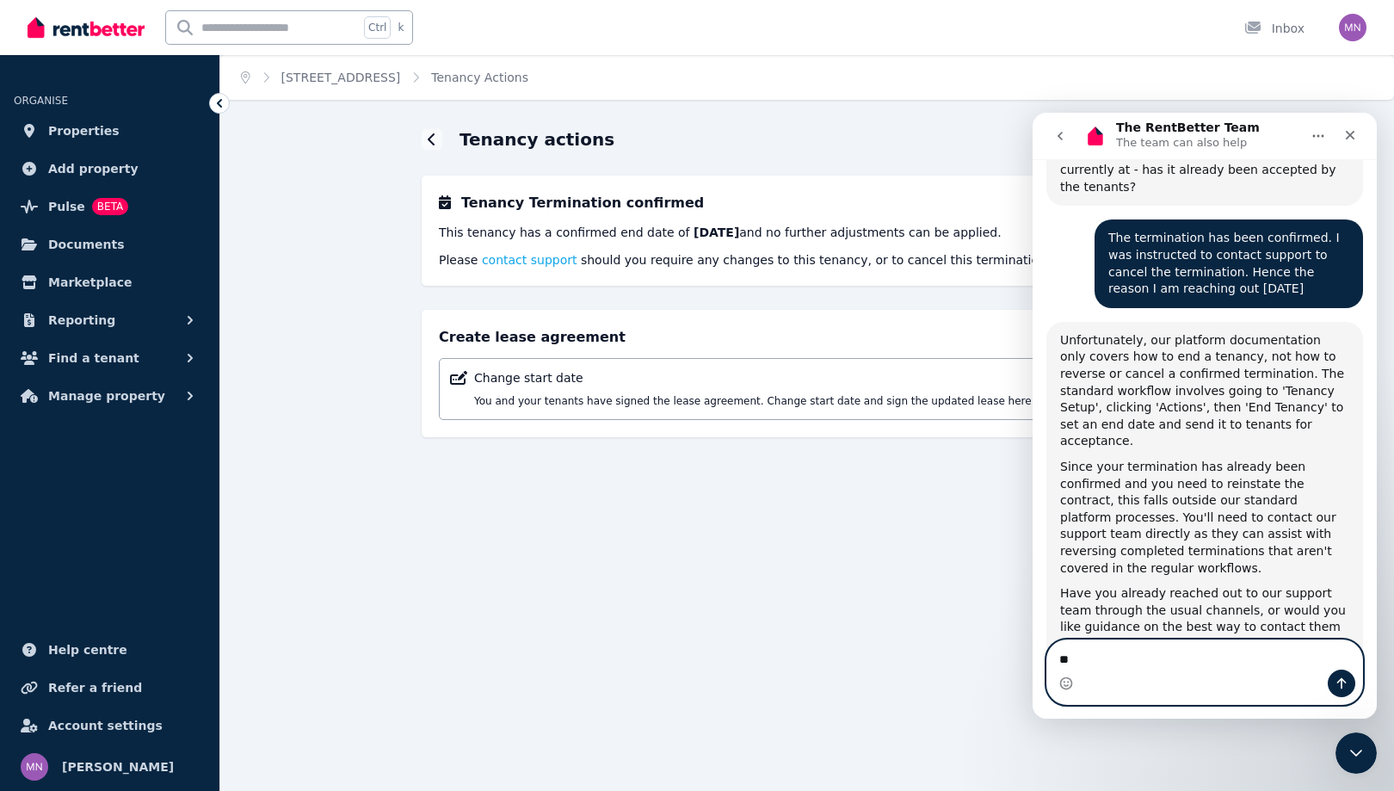
type textarea "*"
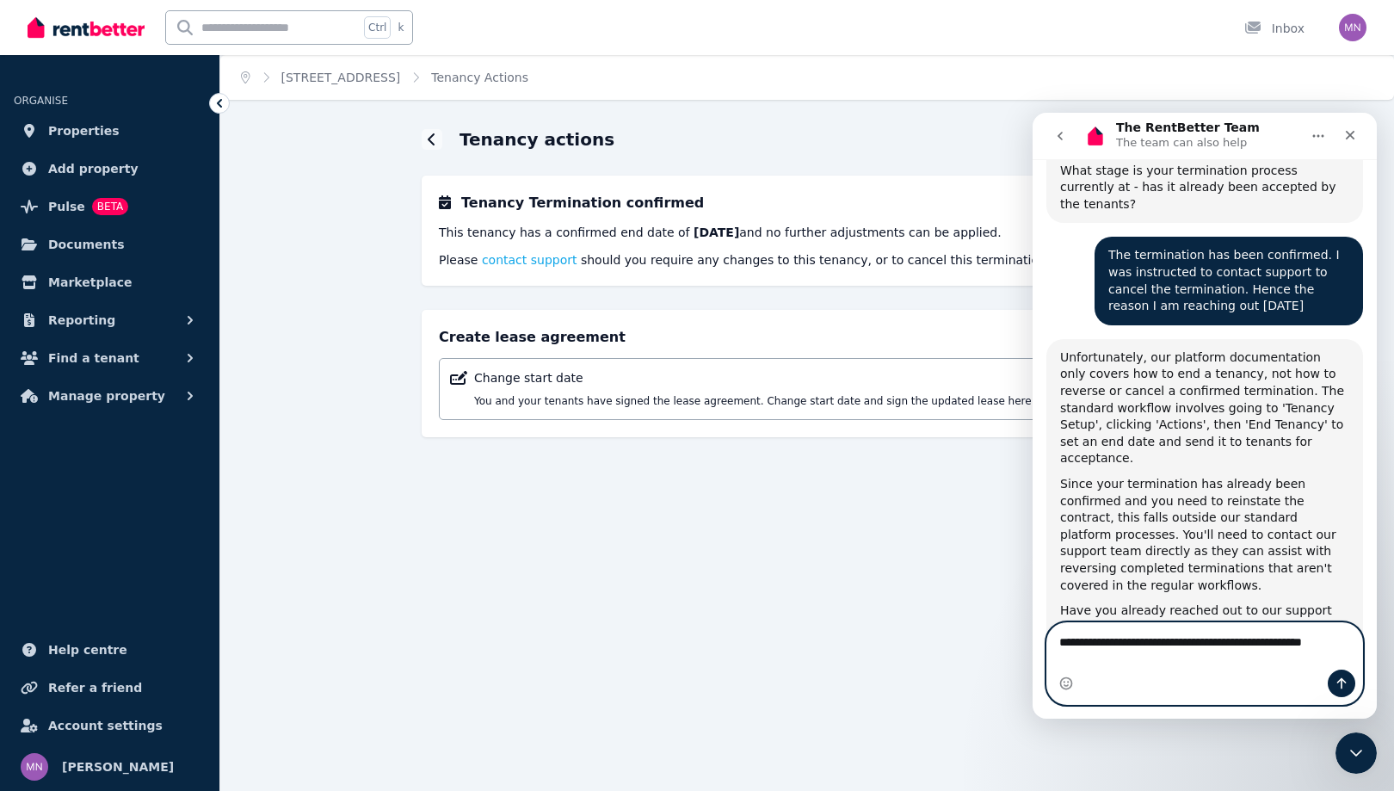
click at [1134, 642] on textarea "**********" at bounding box center [1204, 646] width 315 height 46
type textarea "**********"
click at [1343, 672] on button "Send a message…" at bounding box center [1342, 684] width 28 height 28
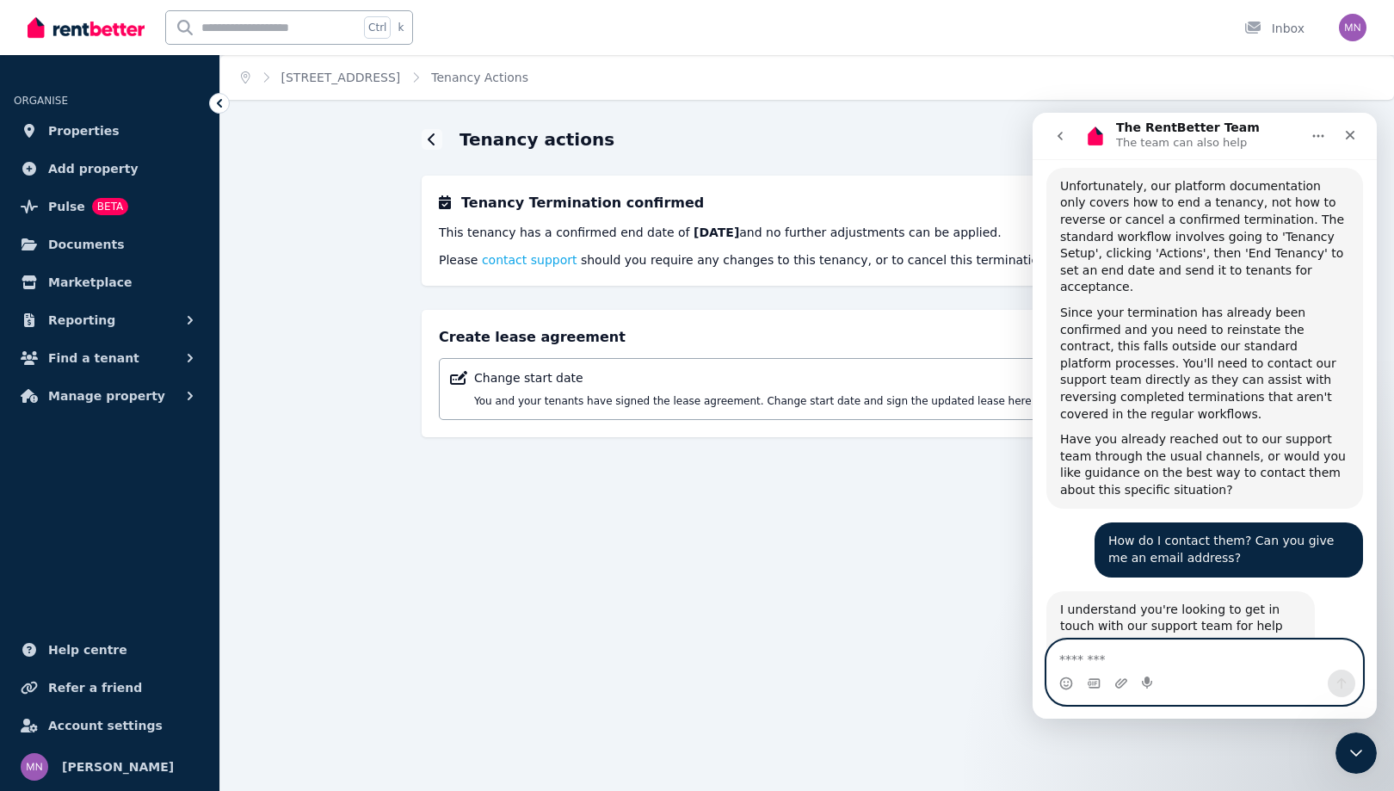
scroll to position [849, 0]
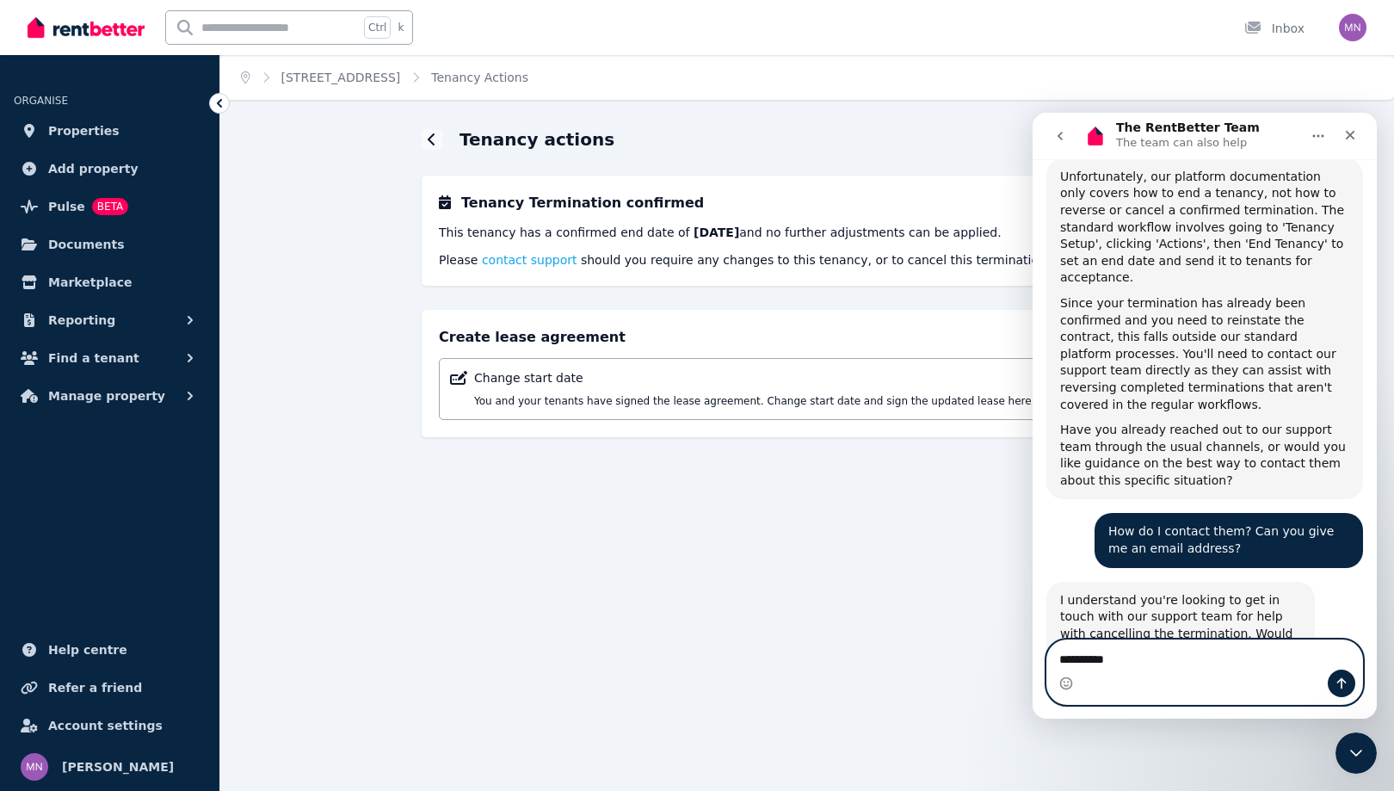
type textarea "**********"
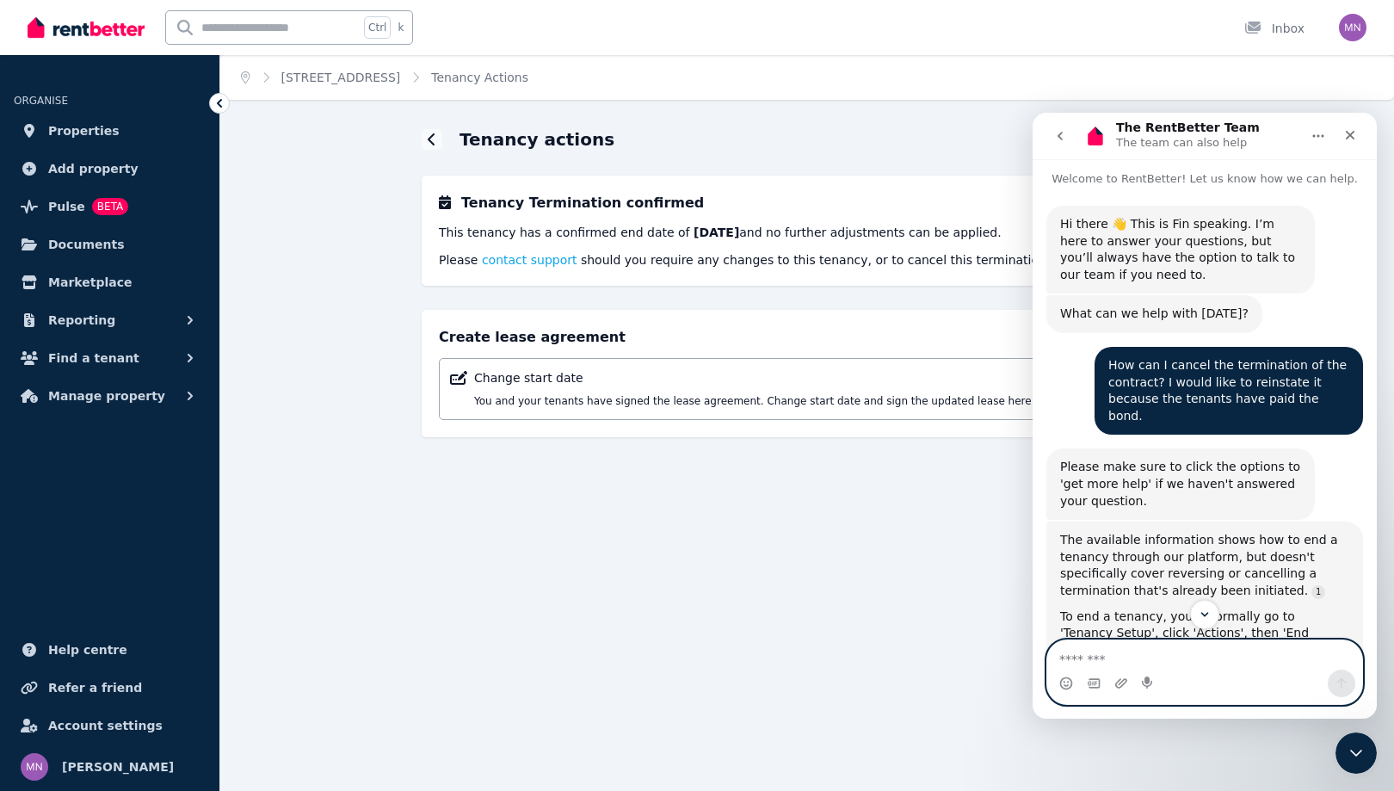
scroll to position [0, 0]
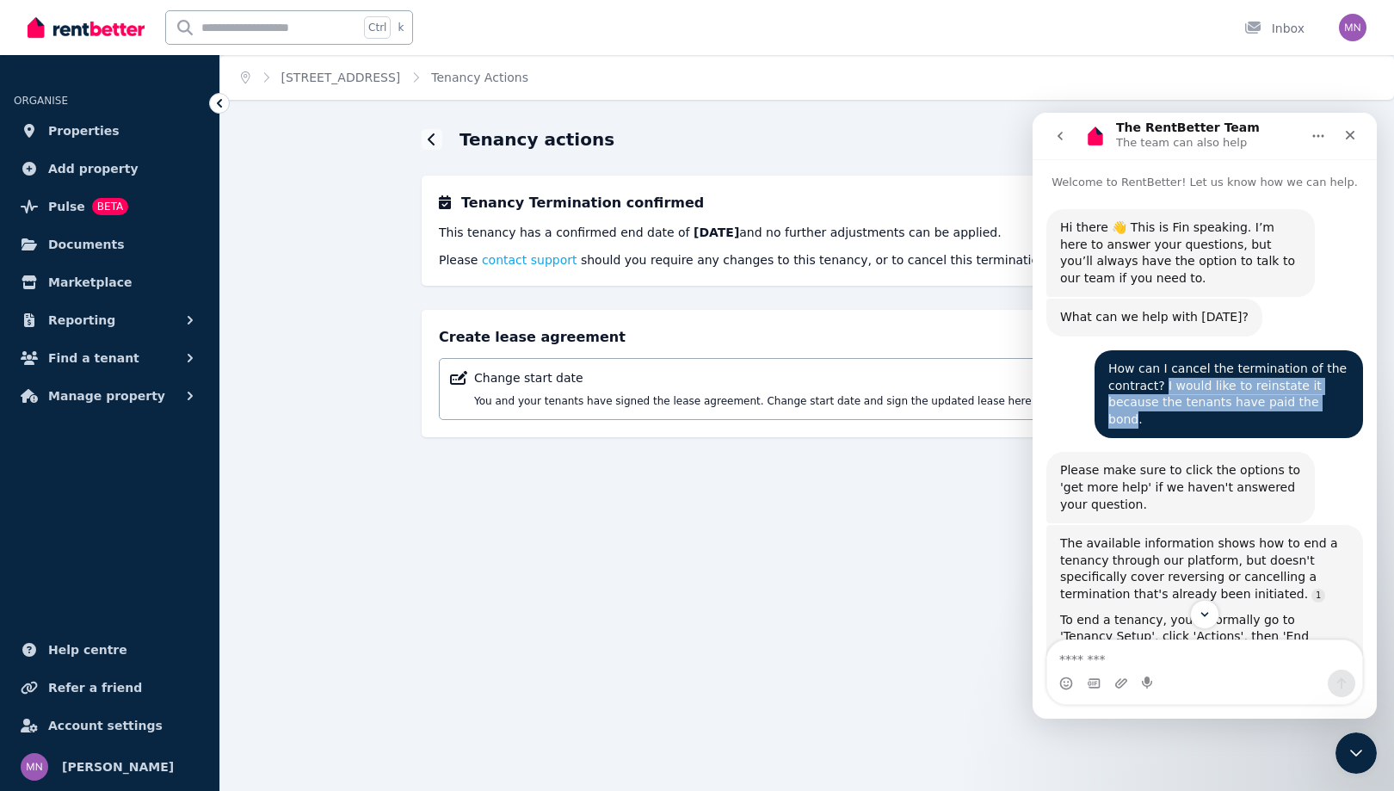
drag, startPoint x: 1151, startPoint y: 386, endPoint x: 1265, endPoint y: 409, distance: 116.6
click at [1265, 409] on div "How can I cancel the termination of the contract? I would like to reinstate it …" at bounding box center [1228, 394] width 241 height 67
copy div "I would like to reinstate it because the tenants have paid the bond"
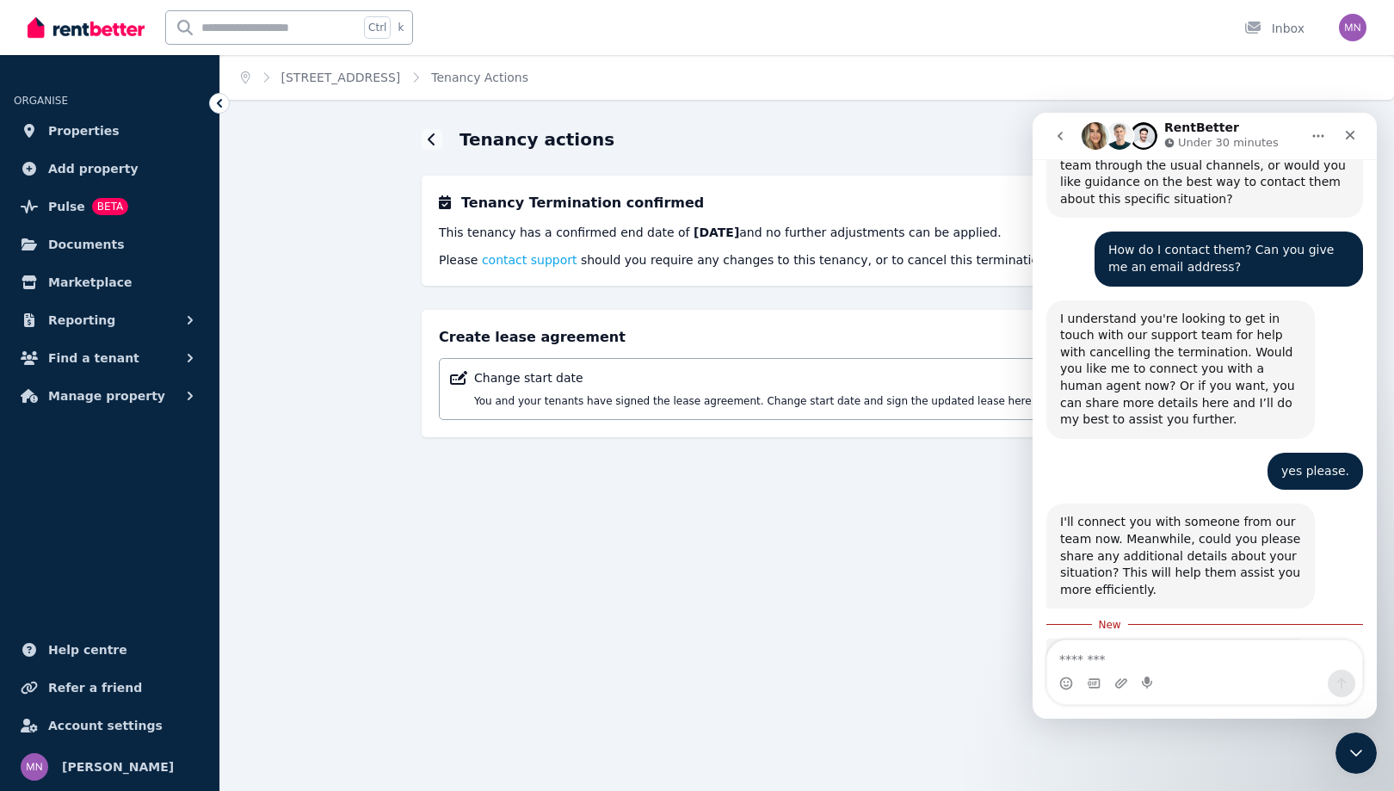
scroll to position [1170, 0]
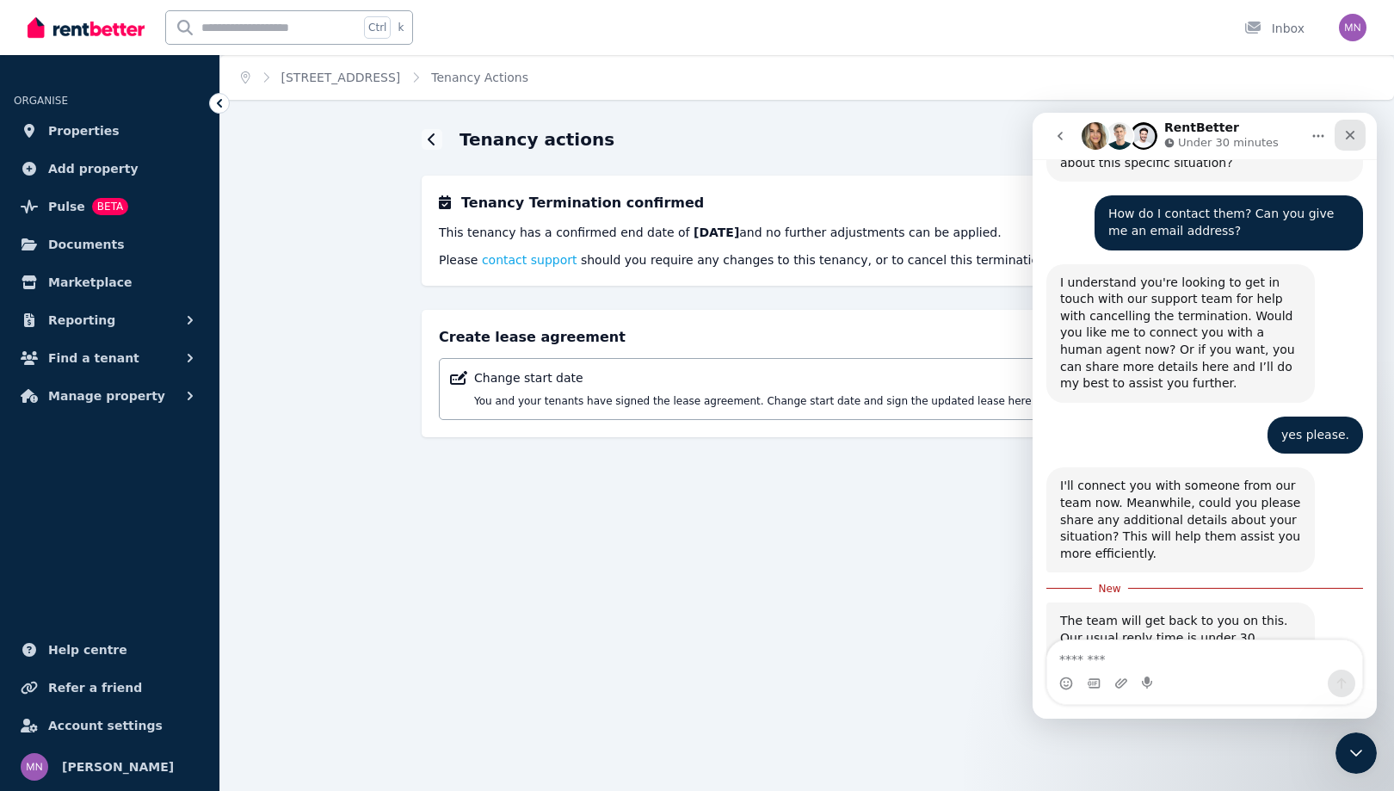
click at [1350, 139] on icon "Close" at bounding box center [1350, 135] width 14 height 14
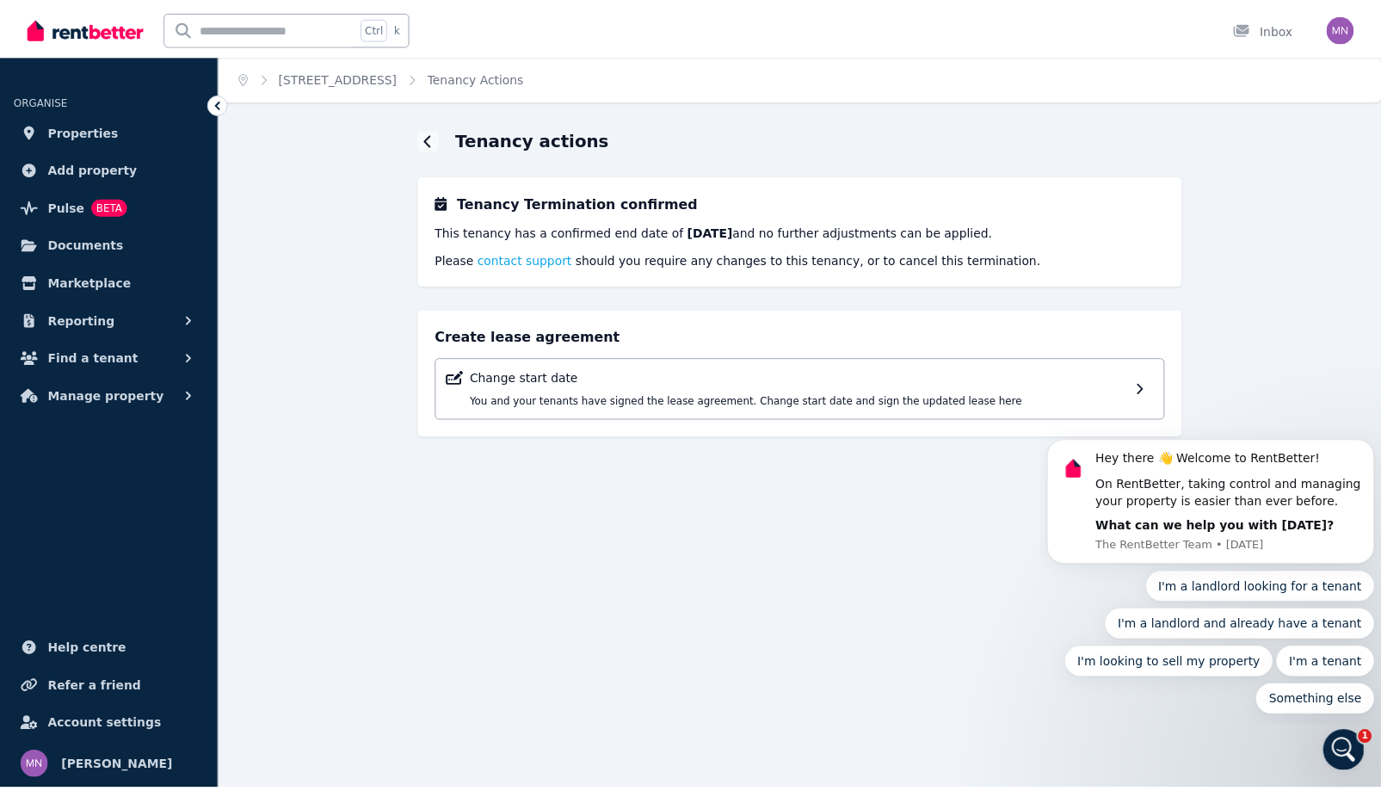
scroll to position [0, 0]
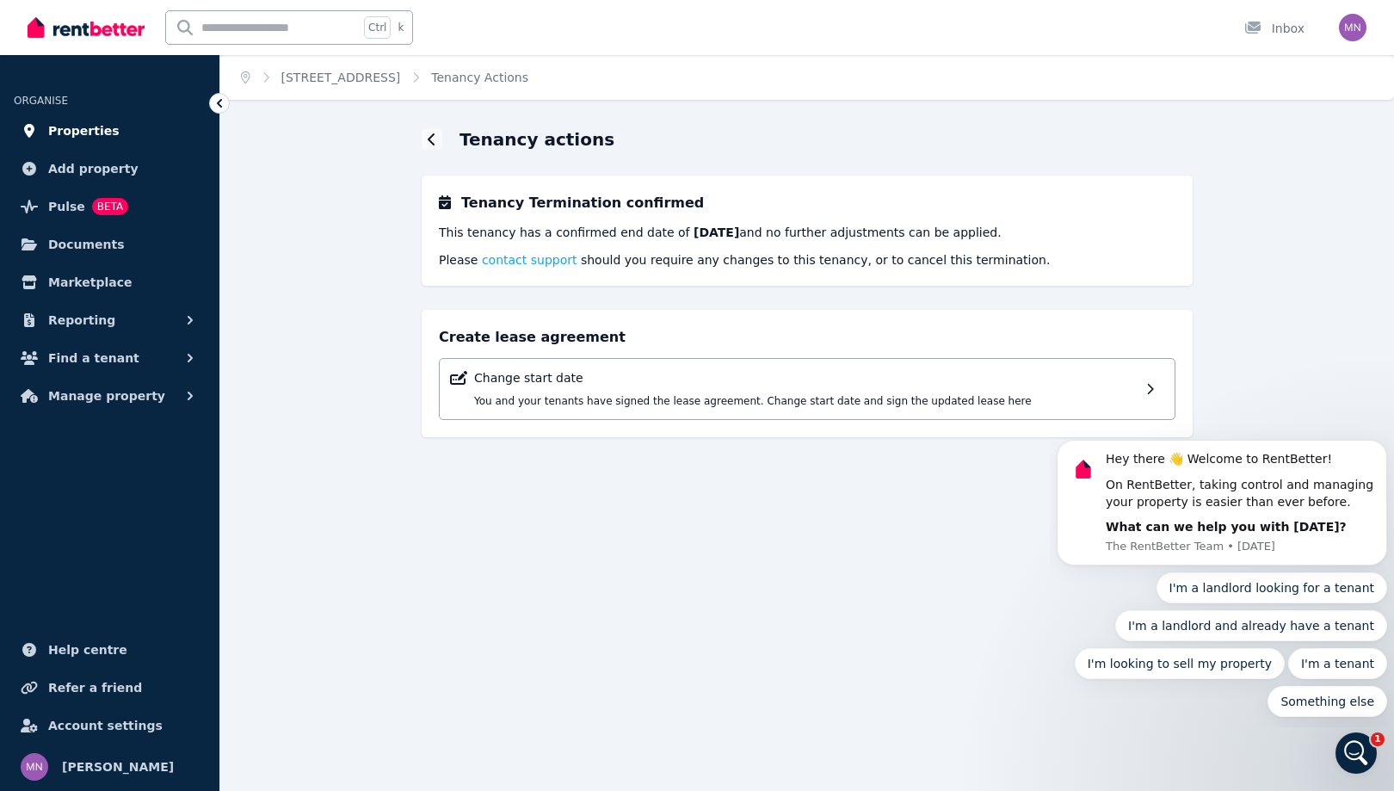
click at [138, 148] on link "Properties" at bounding box center [110, 131] width 192 height 34
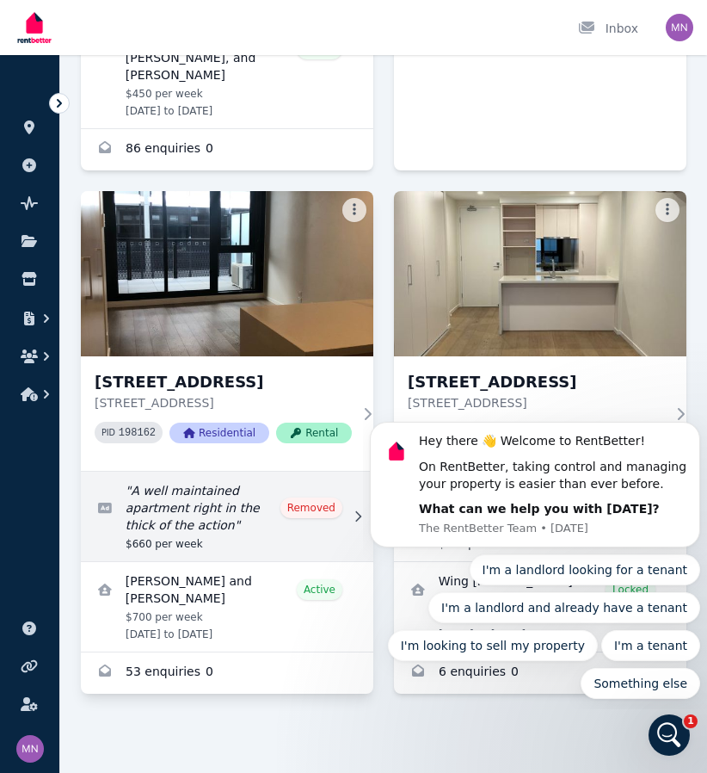
scroll to position [1007, 0]
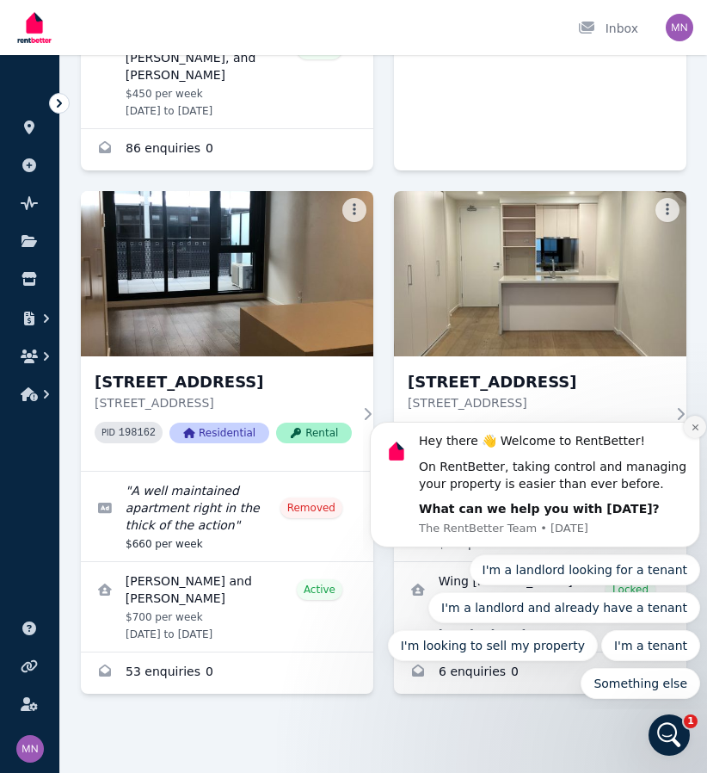
click at [695, 426] on icon "Dismiss notification" at bounding box center [695, 427] width 6 height 6
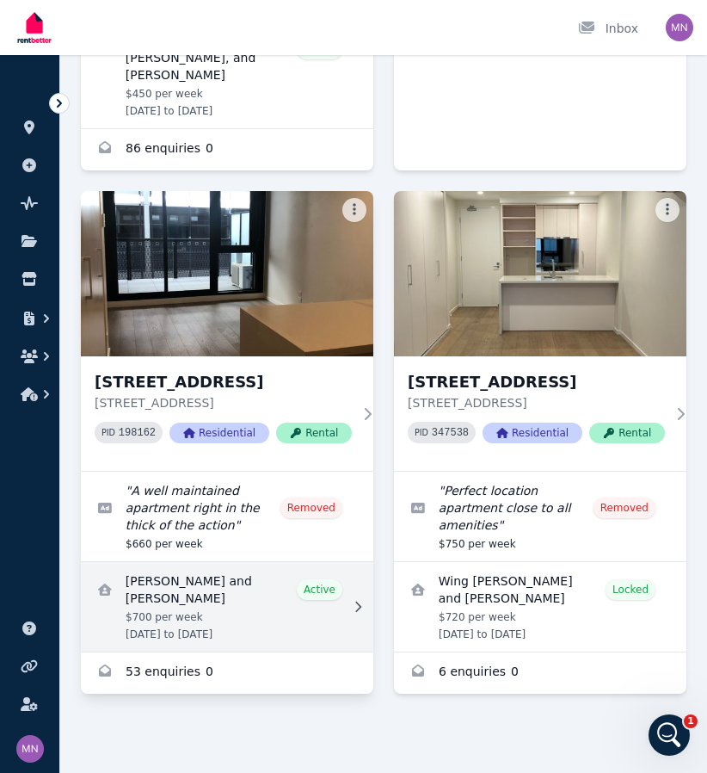
click at [327, 577] on link "View details for Ariya Uttayochat and Rangsima Traiwet" at bounding box center [227, 607] width 293 height 90
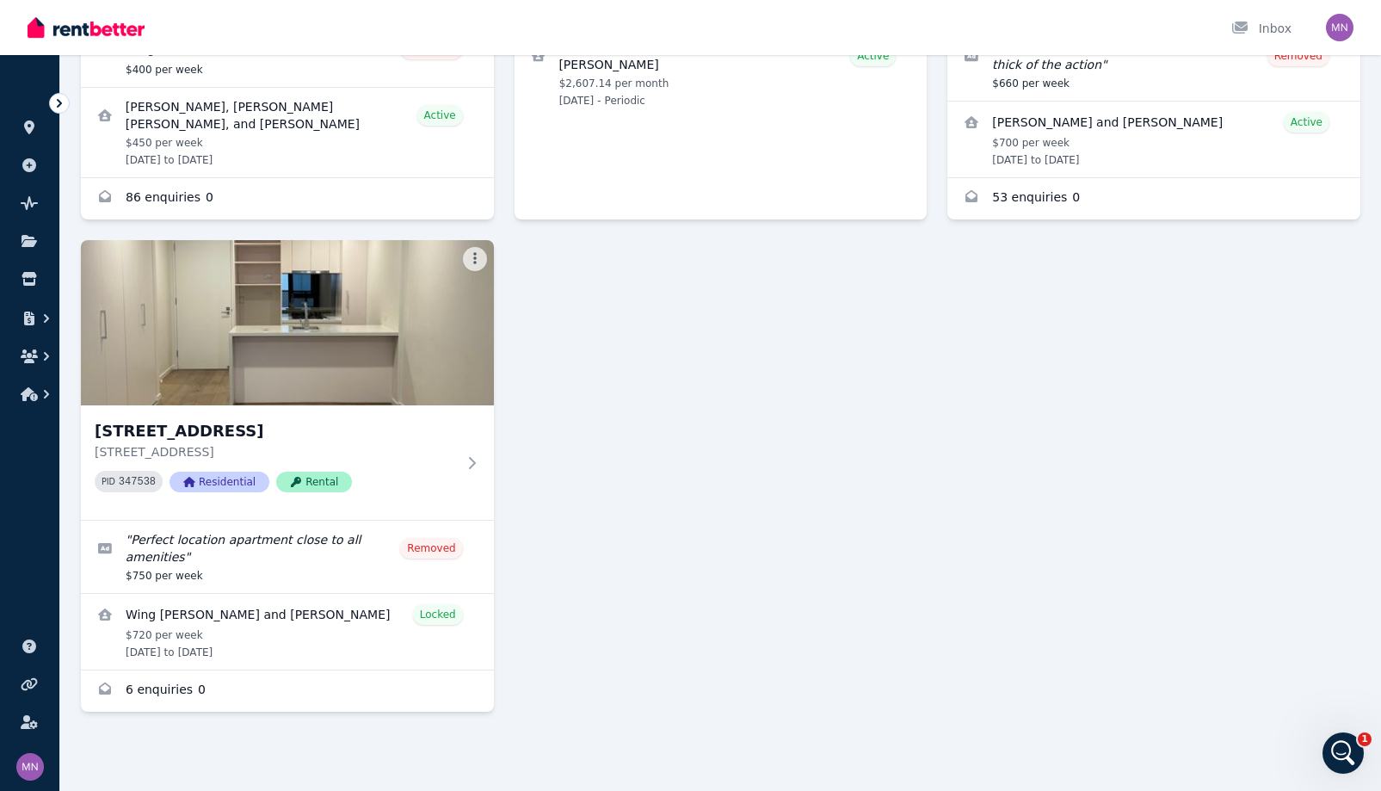
scroll to position [688, 0]
click at [760, 712] on div "[STREET_ADDRESS][PERSON_NAME] [STREET_ADDRESS][PERSON_NAME][PERSON_NAME] 215789…" at bounding box center [721, 230] width 1280 height 964
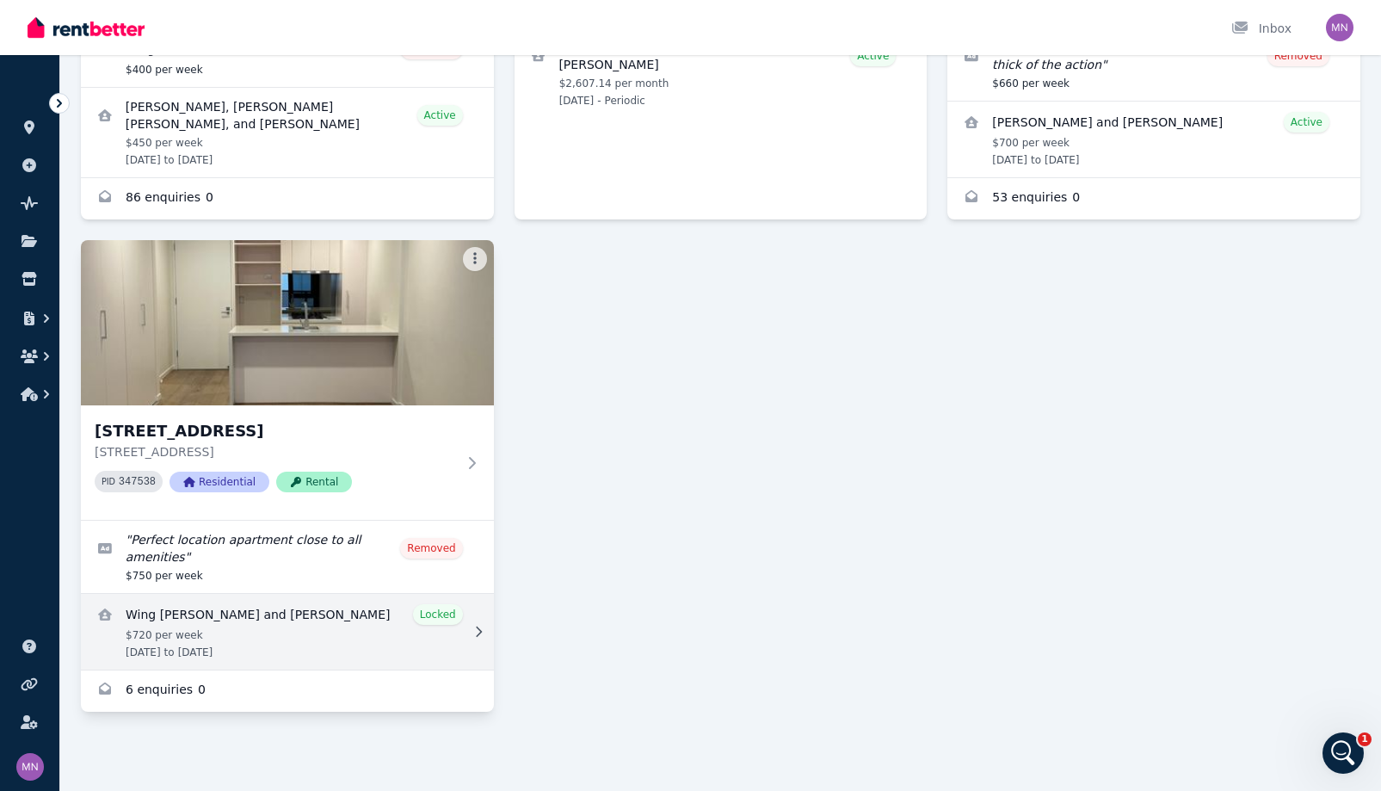
click at [330, 670] on link "View details for Wing Sum Ng and Praise Morris" at bounding box center [287, 632] width 413 height 76
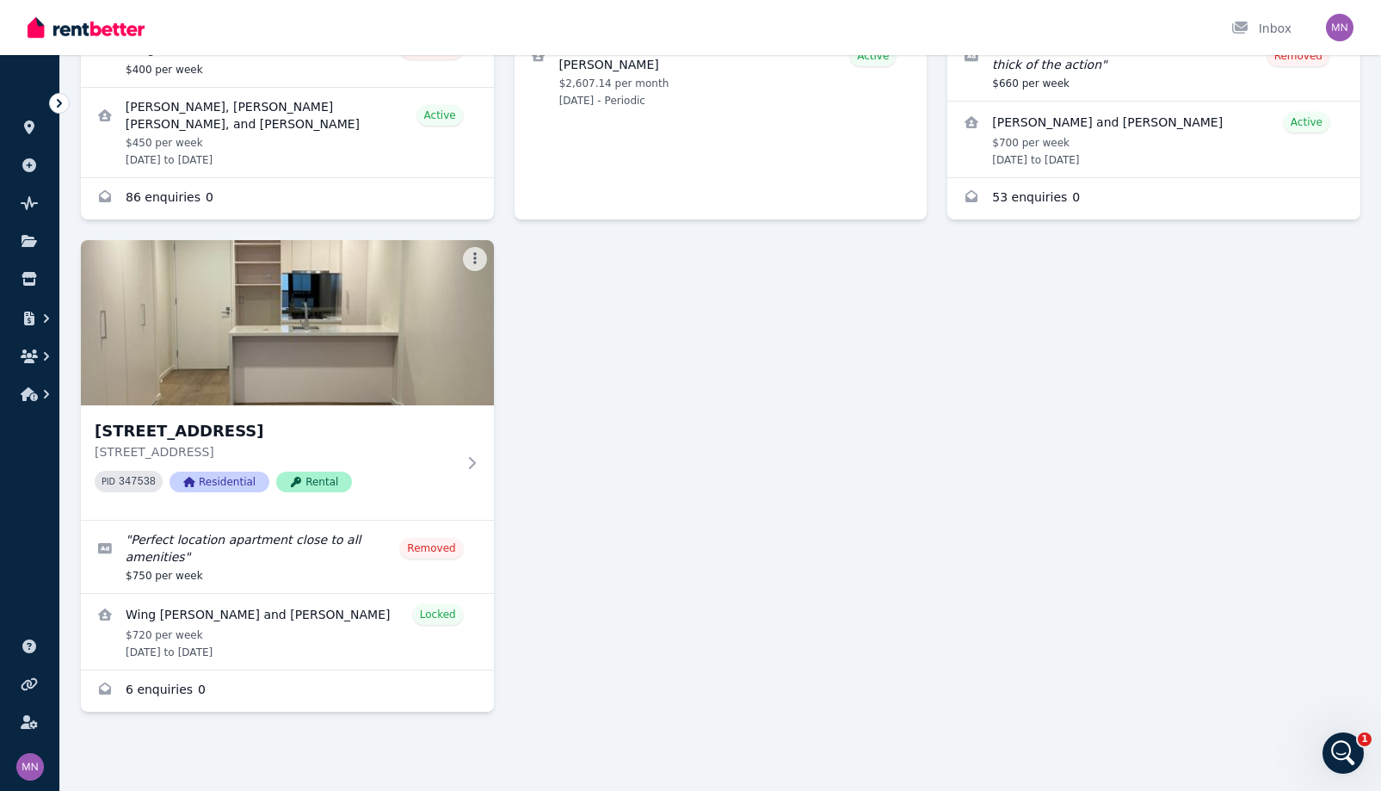
scroll to position [775, 0]
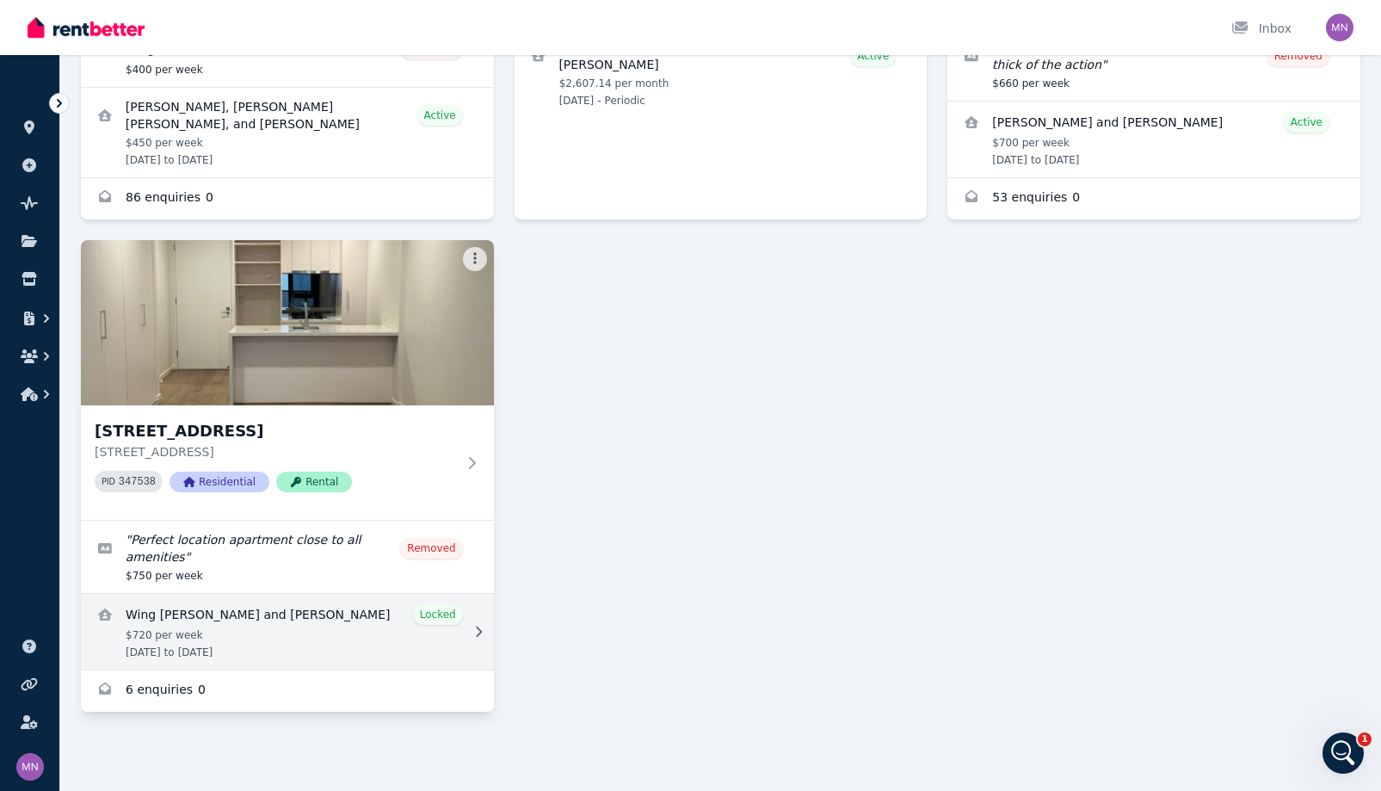
click at [410, 602] on link "View details for Wing Sum Ng and Praise Morris" at bounding box center [287, 632] width 413 height 76
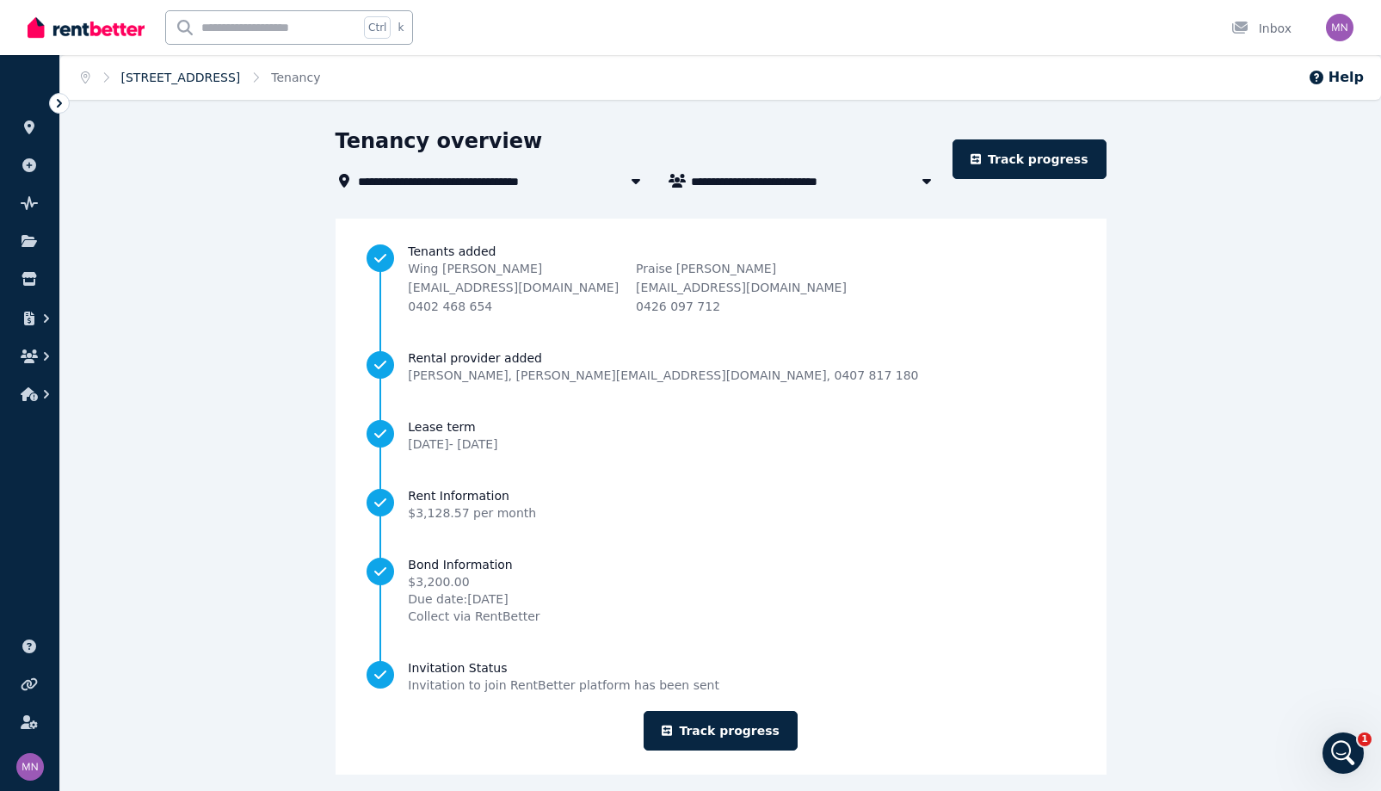
click at [241, 84] on link "[STREET_ADDRESS]" at bounding box center [181, 78] width 120 height 14
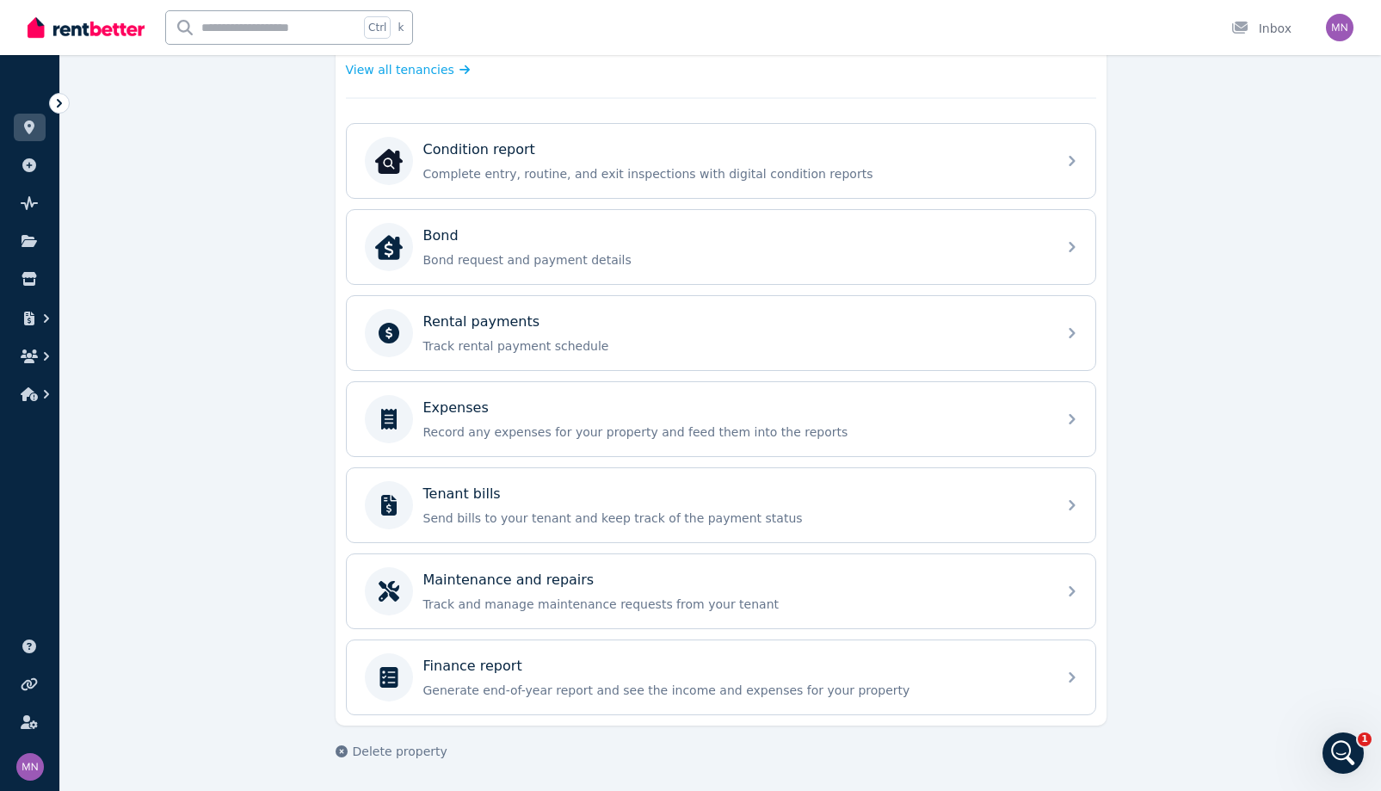
scroll to position [688, 0]
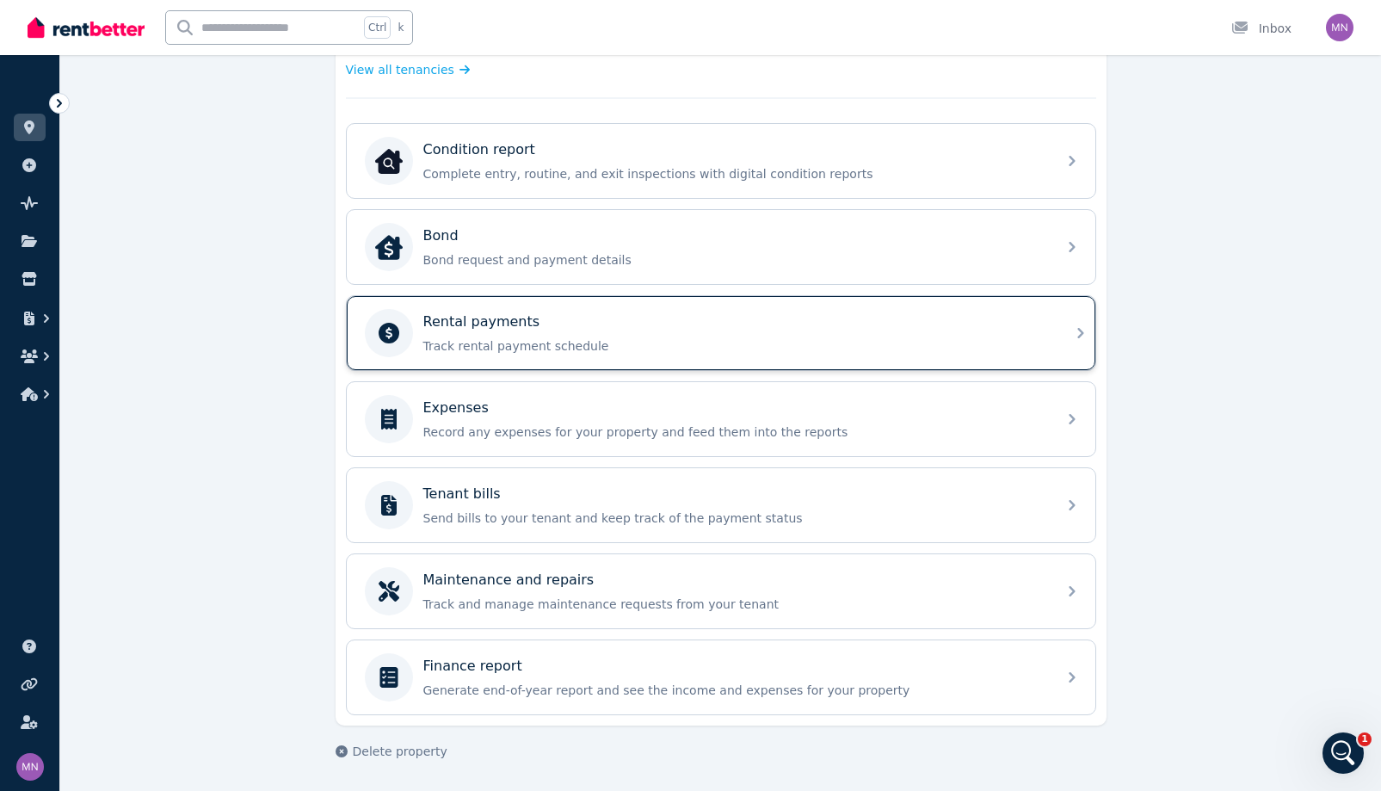
click at [591, 355] on p "Track rental payment schedule" at bounding box center [734, 345] width 623 height 17
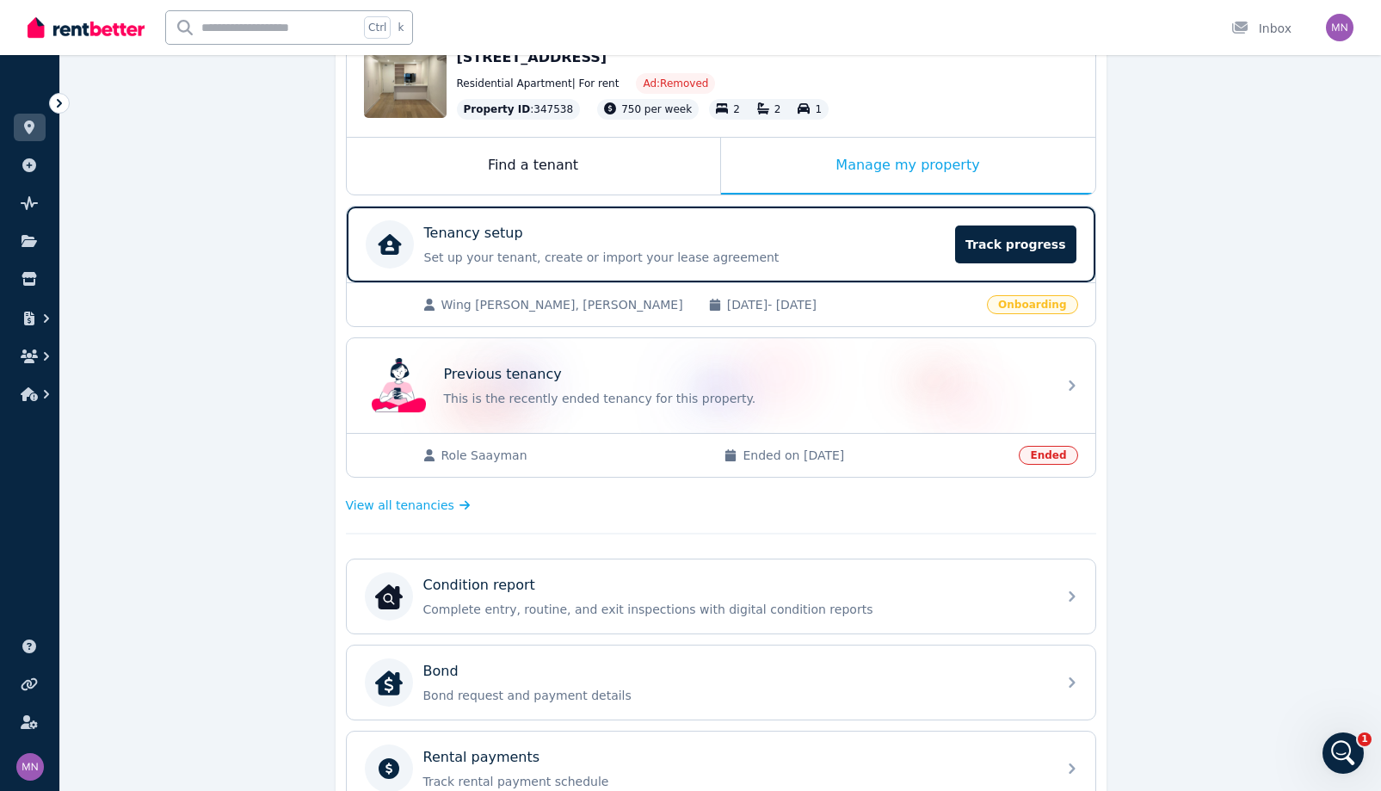
scroll to position [172, 0]
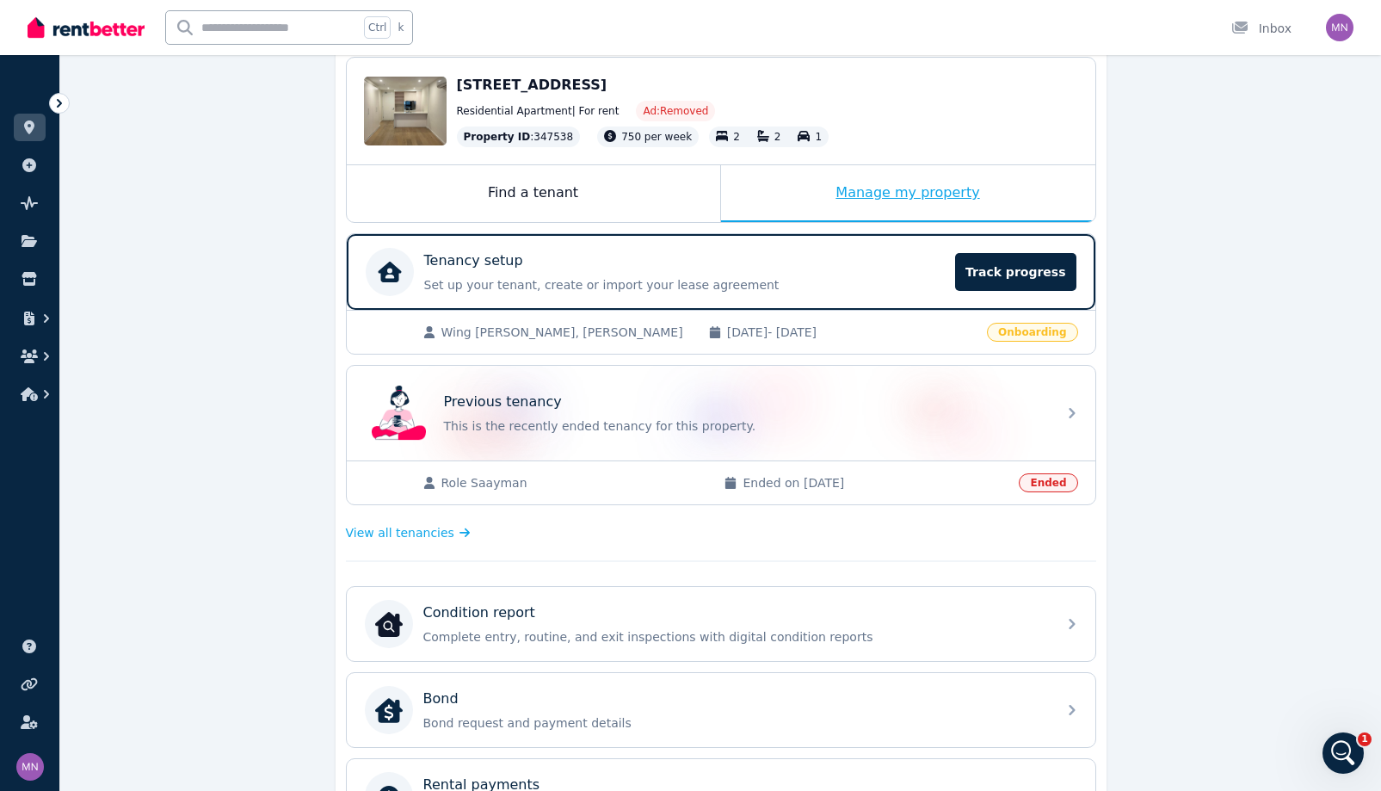
click at [1001, 222] on div "Manage my property" at bounding box center [908, 193] width 374 height 57
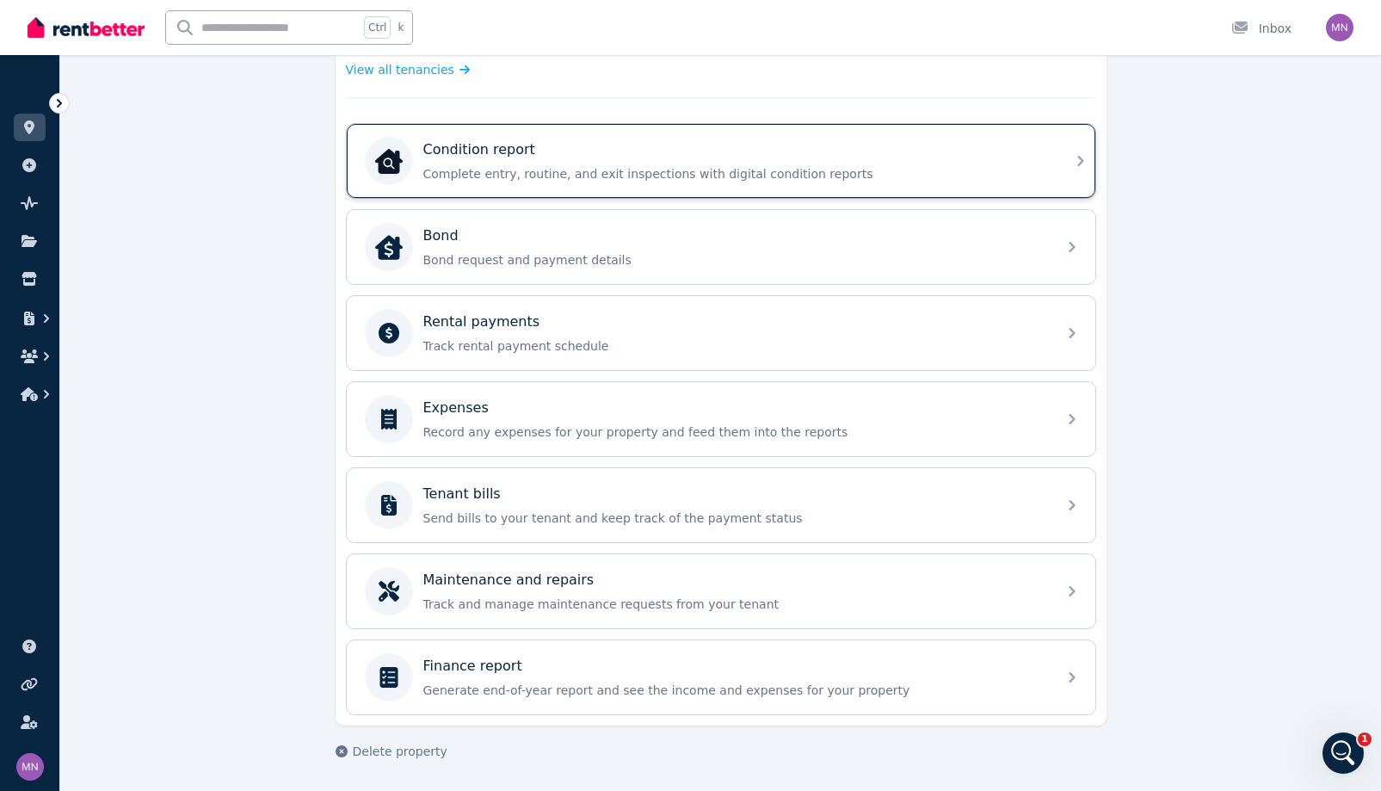
scroll to position [688, 0]
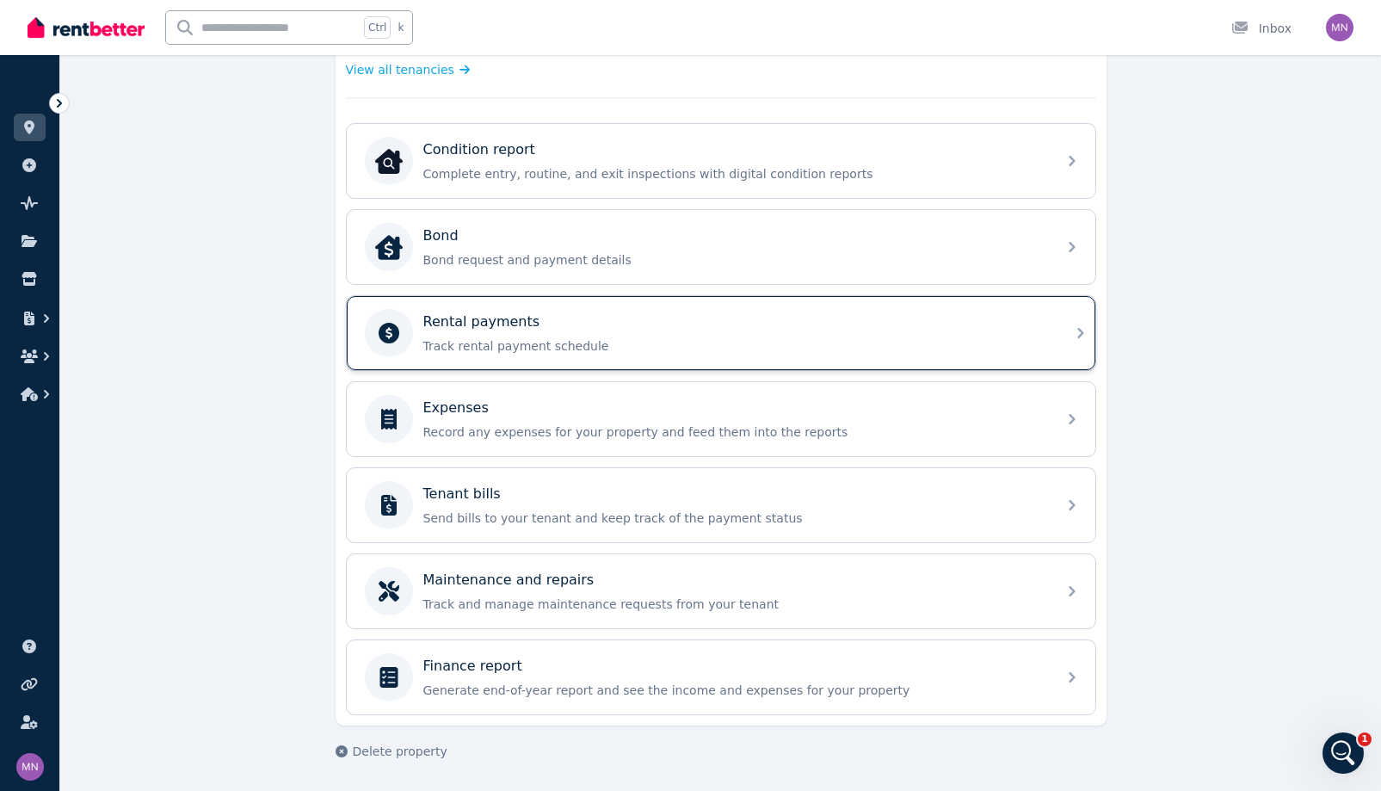
click at [509, 332] on div "Rental payments" at bounding box center [734, 322] width 623 height 21
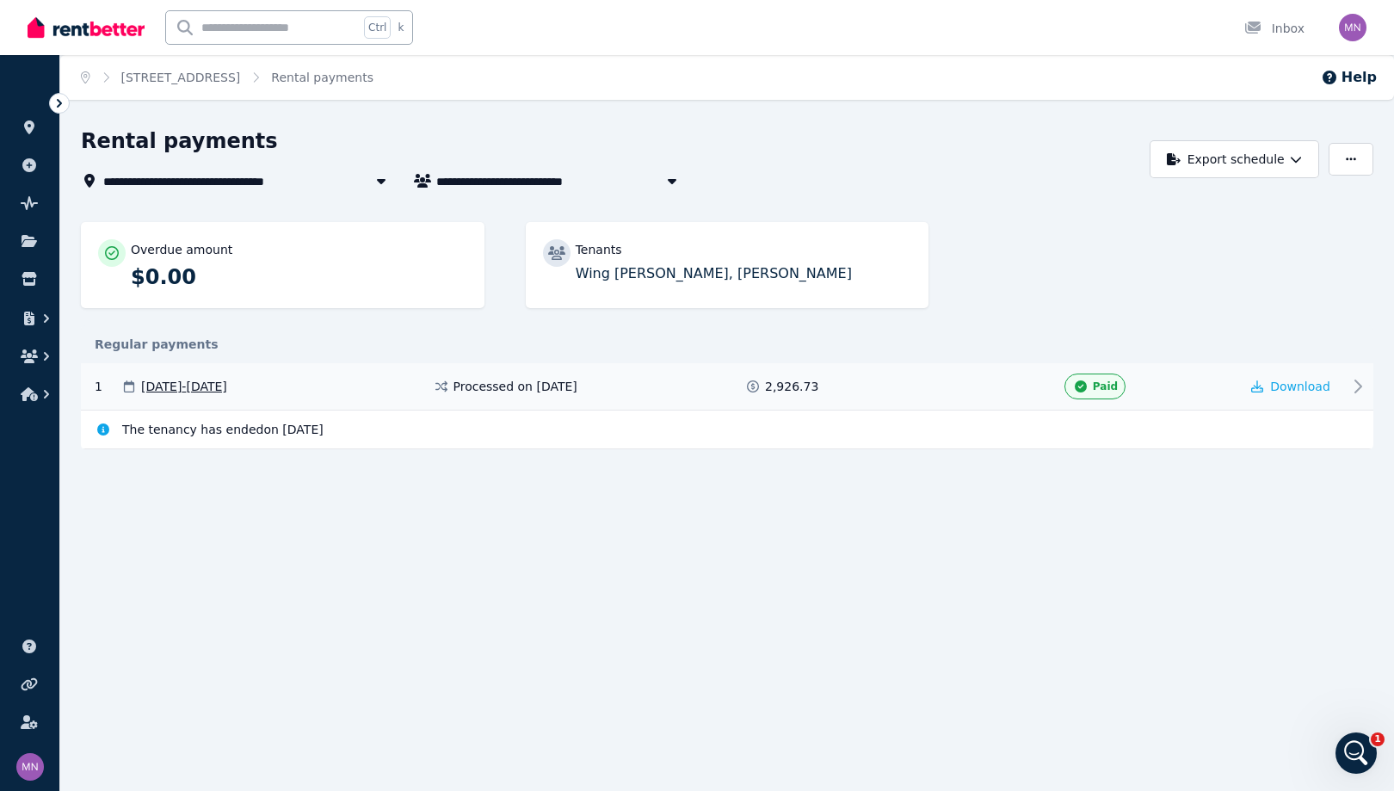
click at [227, 395] on span "[DATE] - [DATE]" at bounding box center [184, 386] width 86 height 17
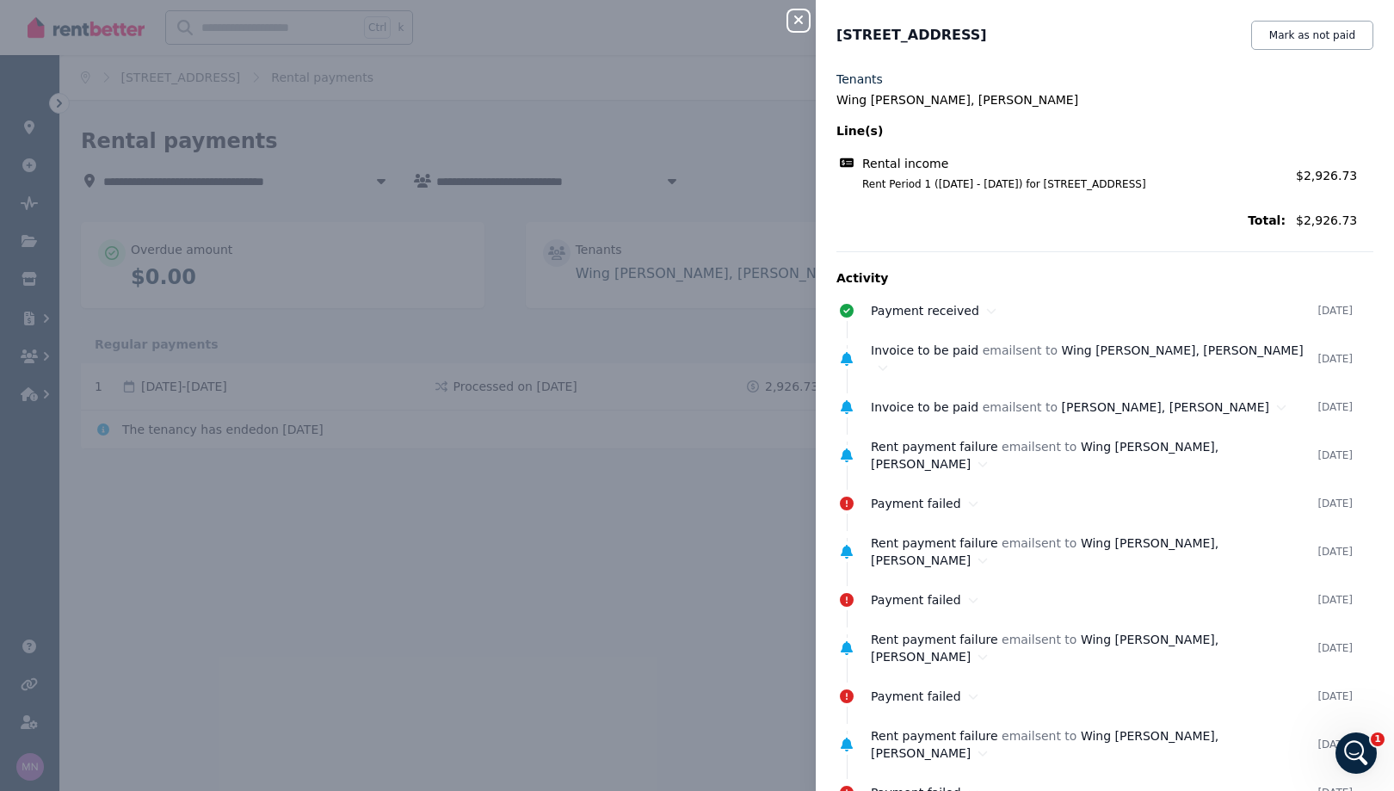
click at [794, 24] on icon "button" at bounding box center [798, 19] width 9 height 9
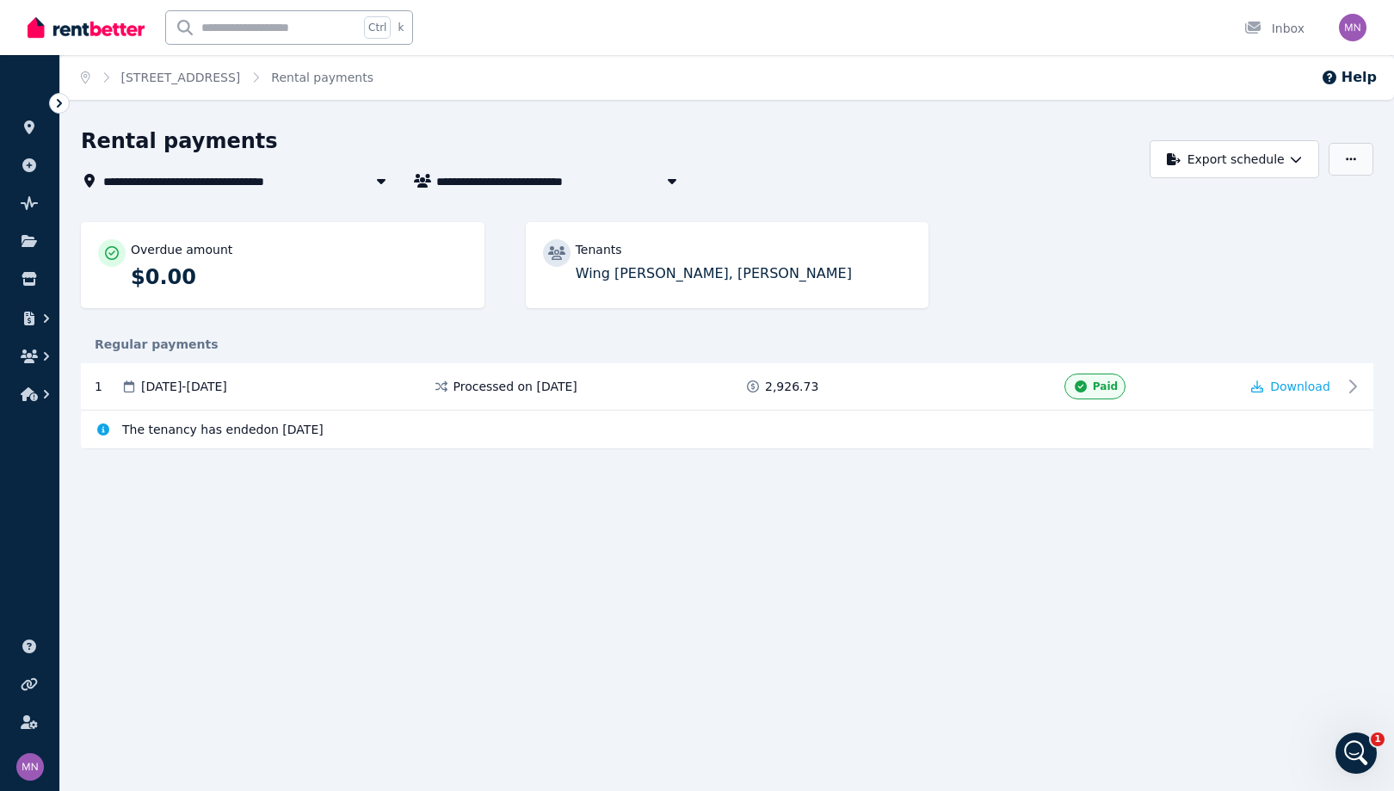
click at [1346, 160] on icon "button" at bounding box center [1351, 158] width 10 height 3
click at [1182, 178] on button "Export schedule" at bounding box center [1235, 159] width 170 height 38
click at [953, 191] on div "**********" at bounding box center [610, 159] width 1059 height 64
click at [241, 84] on link "[STREET_ADDRESS]" at bounding box center [181, 78] width 120 height 14
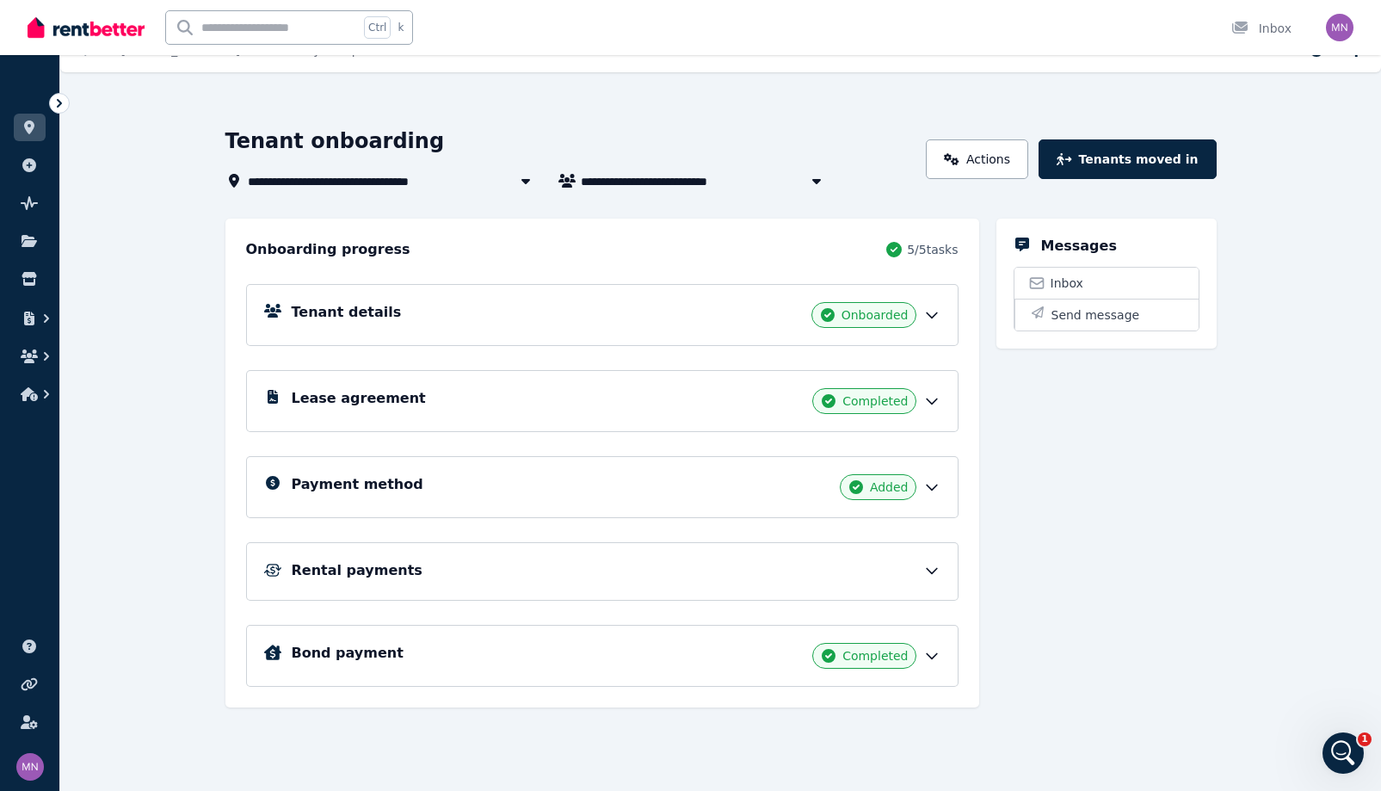
scroll to position [197, 0]
click at [616, 560] on div "Rental payments" at bounding box center [616, 570] width 649 height 21
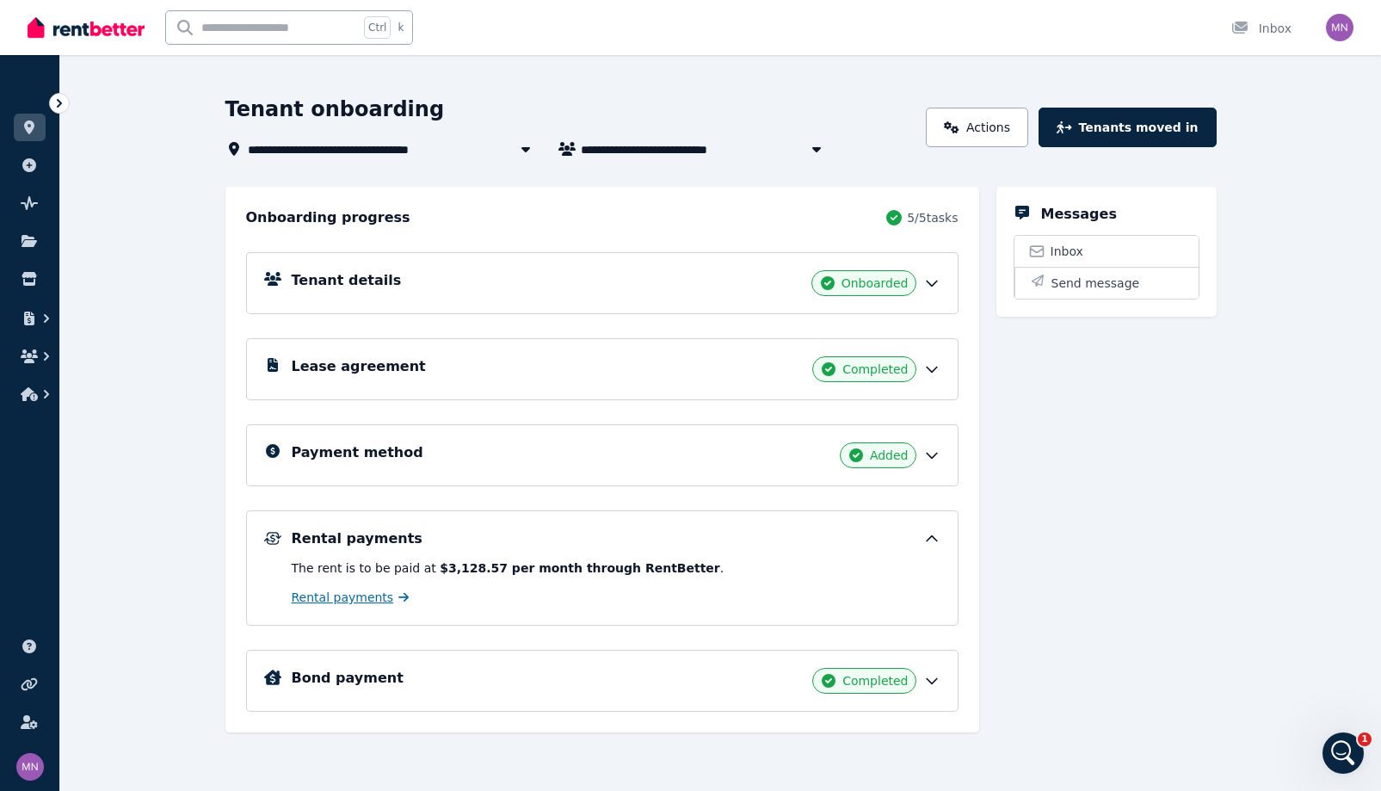
click at [292, 606] on span "Rental payments" at bounding box center [343, 597] width 102 height 17
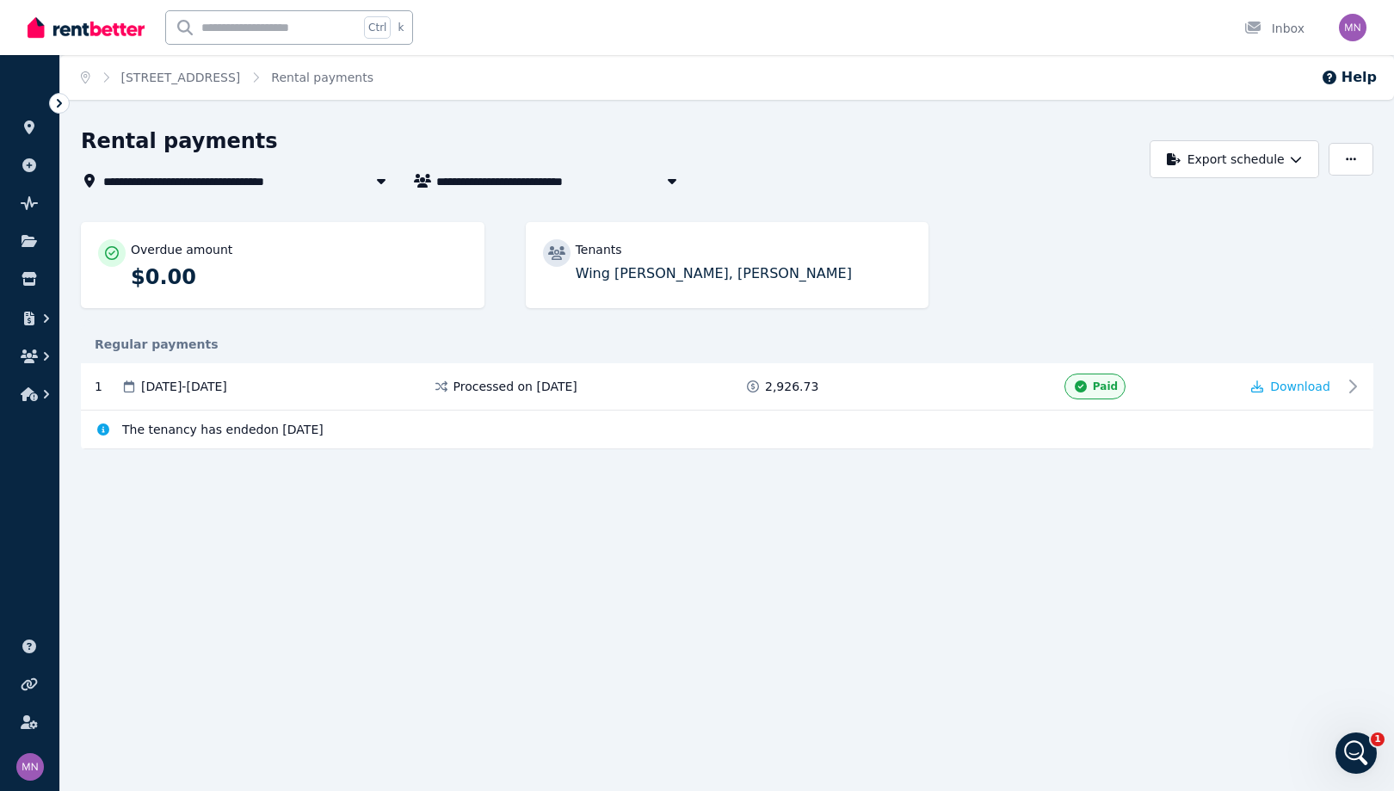
click at [58, 112] on icon at bounding box center [59, 103] width 17 height 17
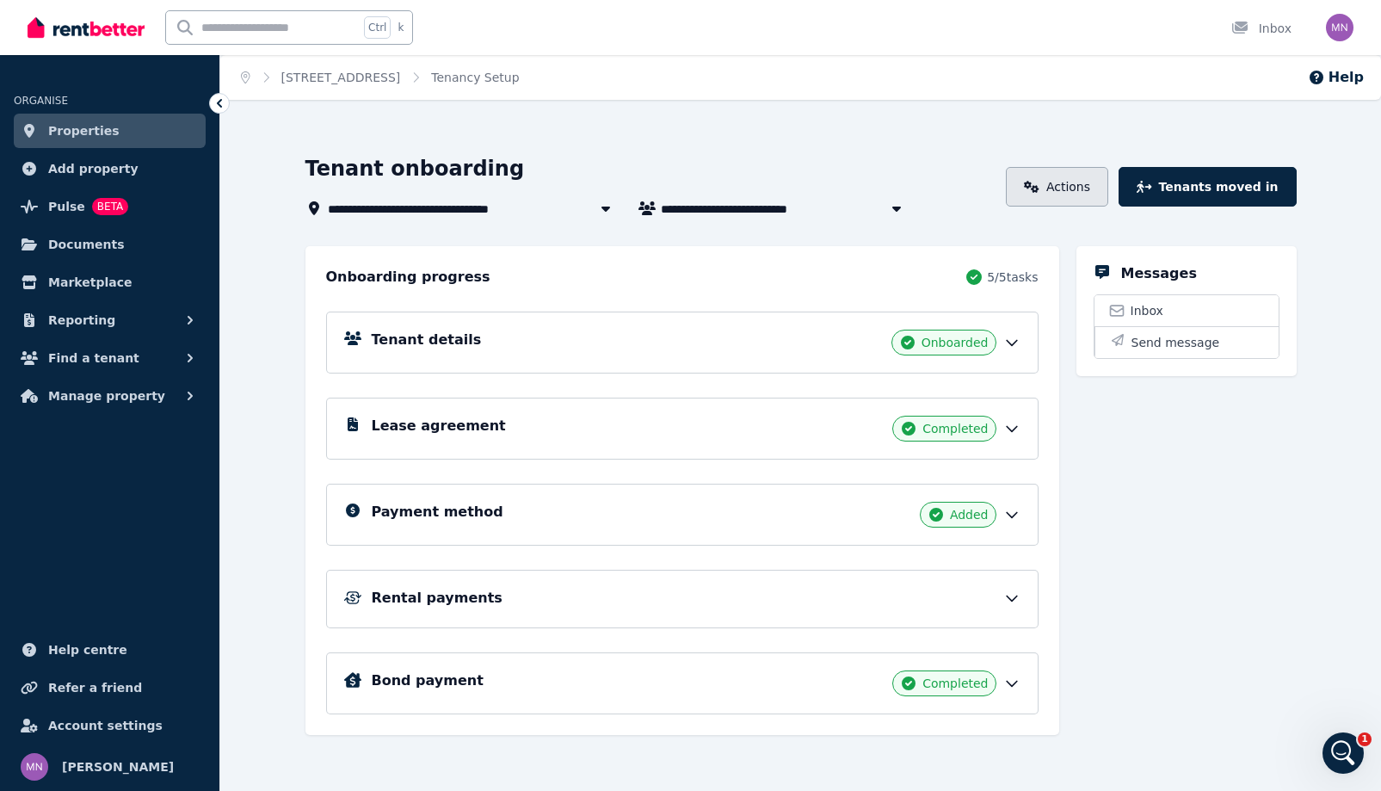
click at [1108, 207] on link "Actions" at bounding box center [1057, 187] width 102 height 40
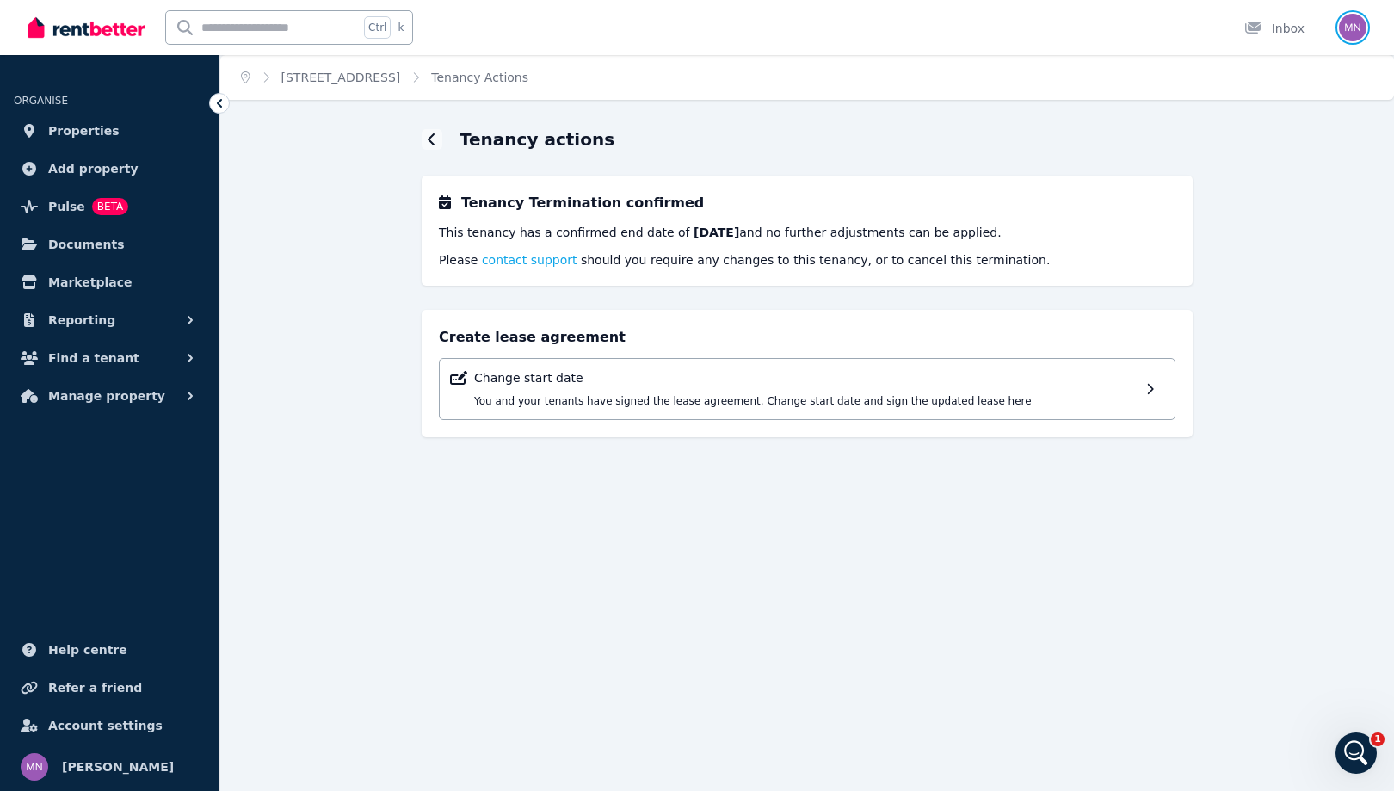
click at [1349, 34] on img "button" at bounding box center [1353, 28] width 28 height 28
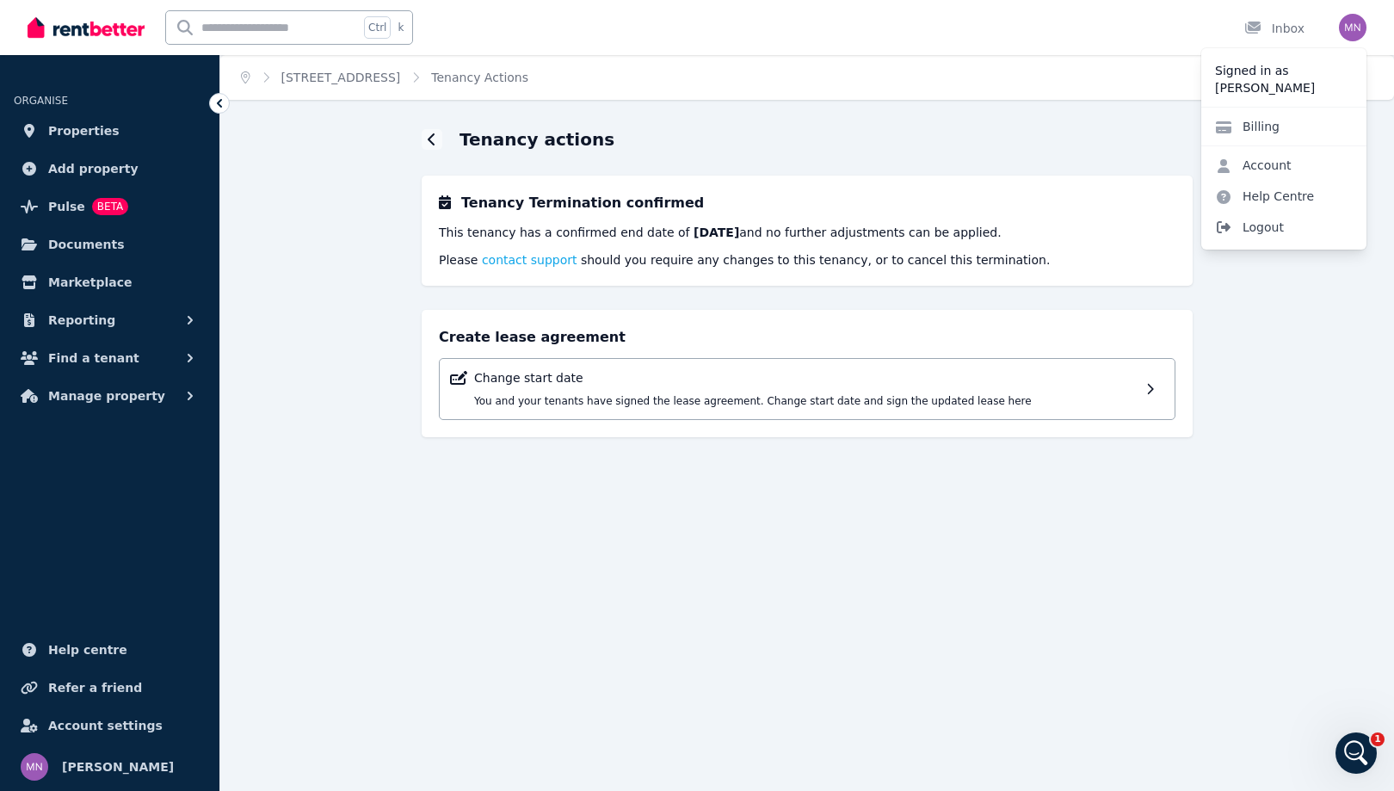
click at [1228, 243] on span "Logout" at bounding box center [1283, 227] width 165 height 31
